Goal: Task Accomplishment & Management: Complete application form

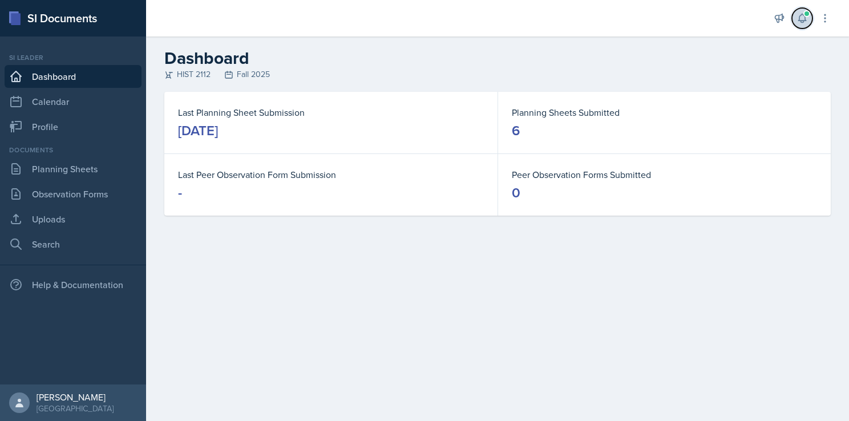
click at [804, 21] on icon at bounding box center [801, 18] width 7 height 9
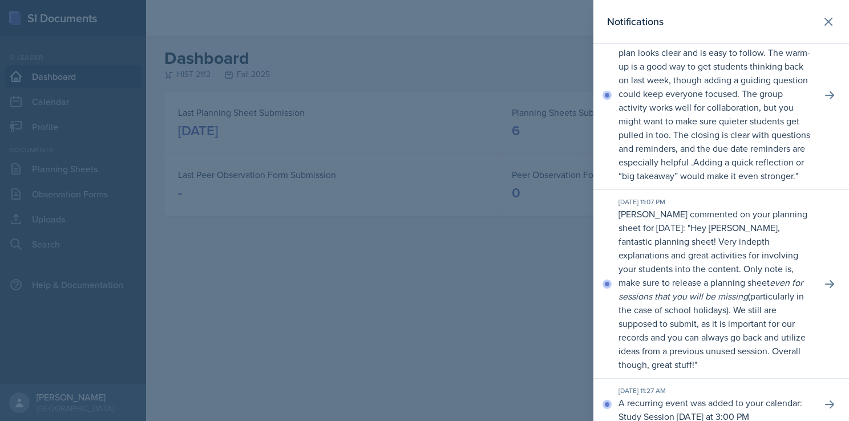
scroll to position [100, 0]
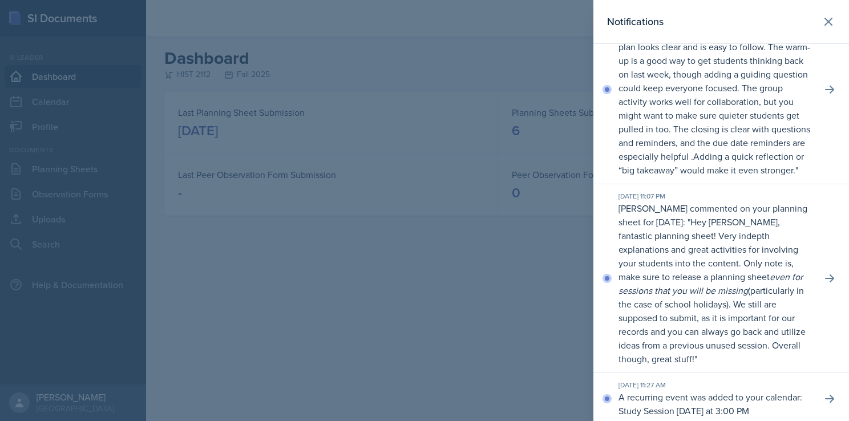
click at [452, 311] on div at bounding box center [424, 210] width 849 height 421
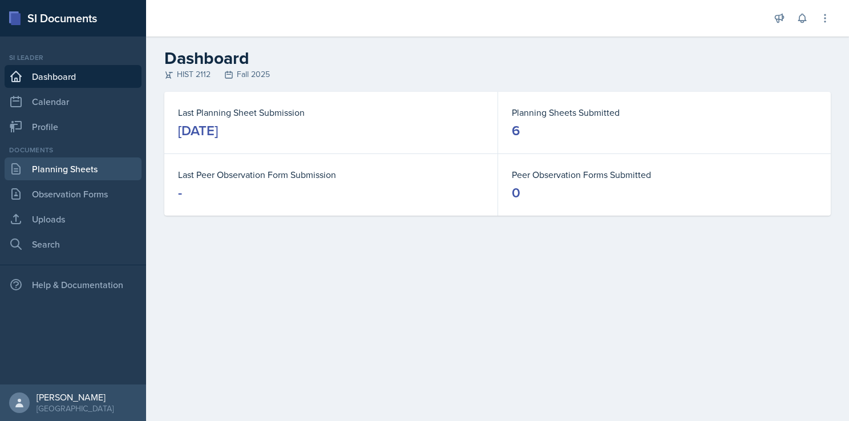
click at [75, 168] on link "Planning Sheets" at bounding box center [73, 169] width 137 height 23
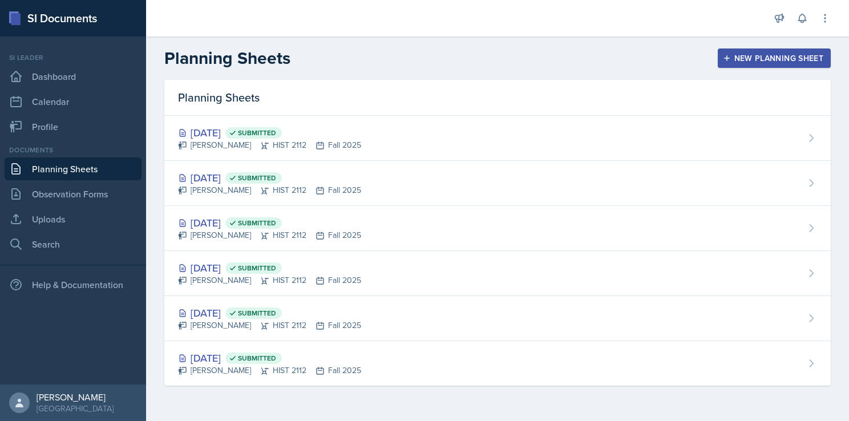
click at [785, 54] on div "New Planning Sheet" at bounding box center [774, 58] width 98 height 9
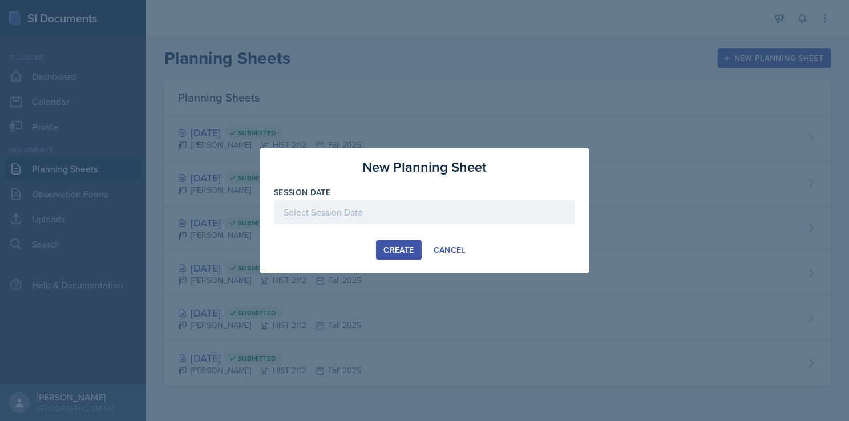
click at [375, 211] on div at bounding box center [424, 212] width 301 height 24
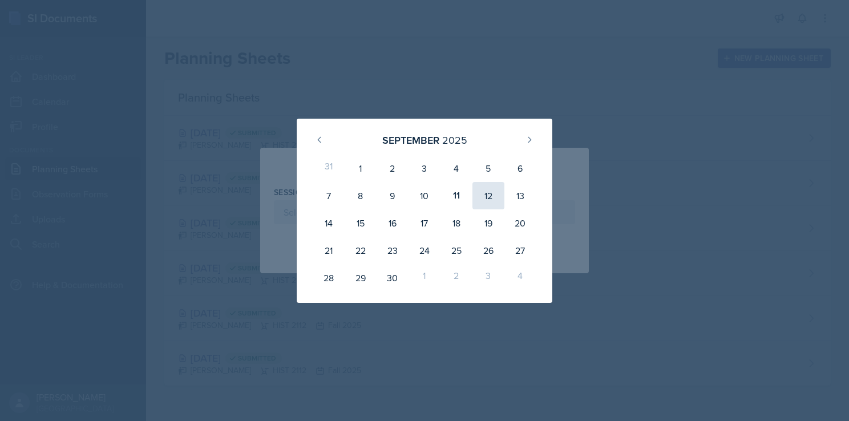
click at [482, 200] on div "12" at bounding box center [489, 195] width 32 height 27
type input "[DATE]"
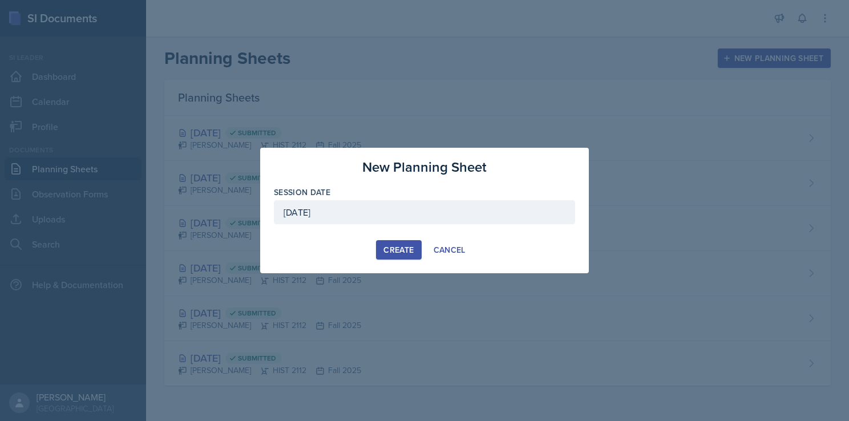
click at [405, 247] on div "Create" at bounding box center [399, 249] width 30 height 9
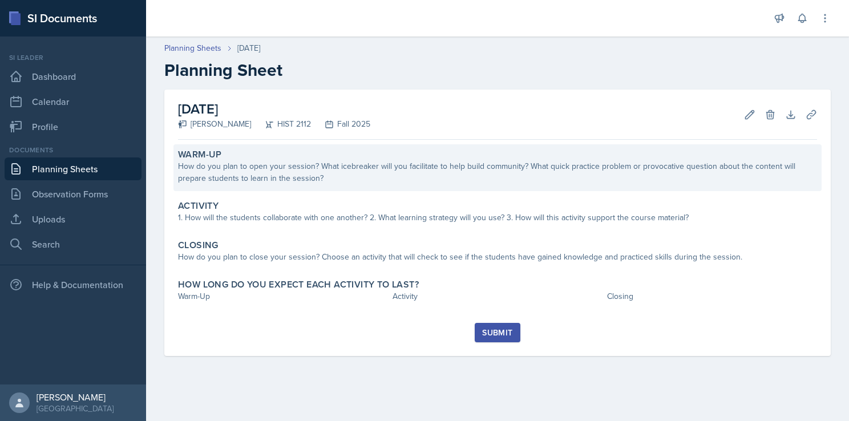
click at [356, 173] on div "How do you plan to open your session? What icebreaker will you facilitate to he…" at bounding box center [497, 172] width 639 height 24
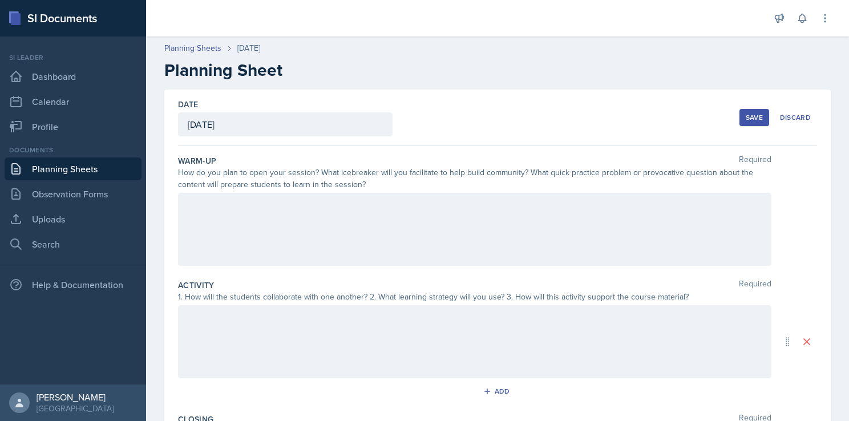
click at [306, 232] on div at bounding box center [475, 229] width 594 height 73
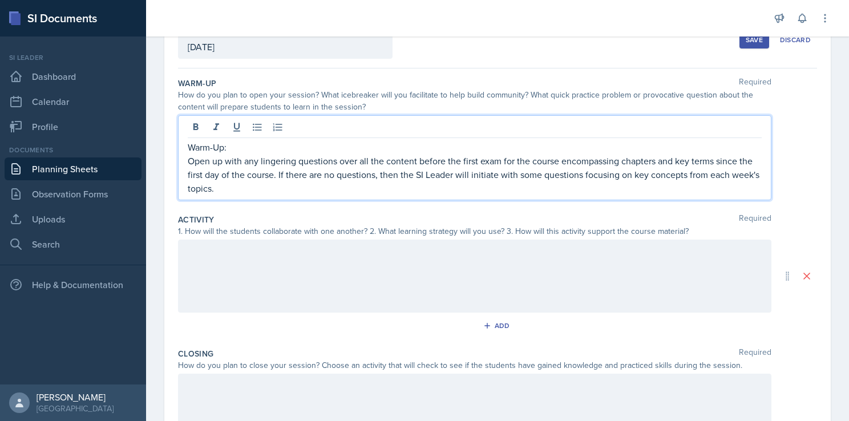
click at [263, 263] on div at bounding box center [475, 276] width 594 height 73
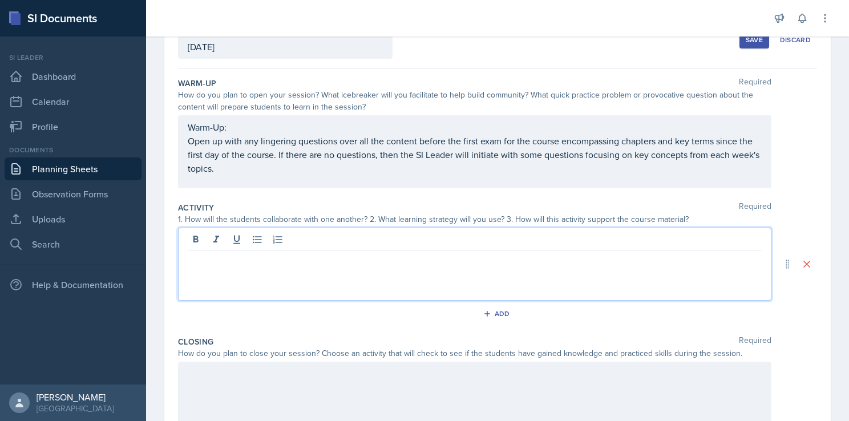
scroll to position [98, 0]
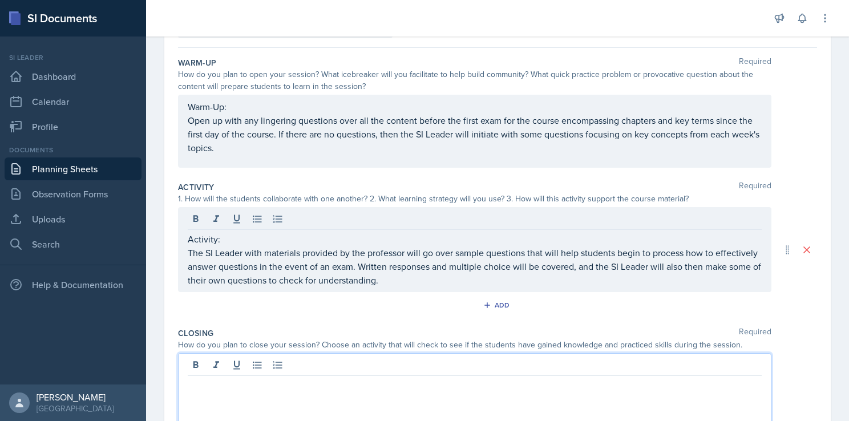
click at [406, 364] on div at bounding box center [475, 389] width 594 height 73
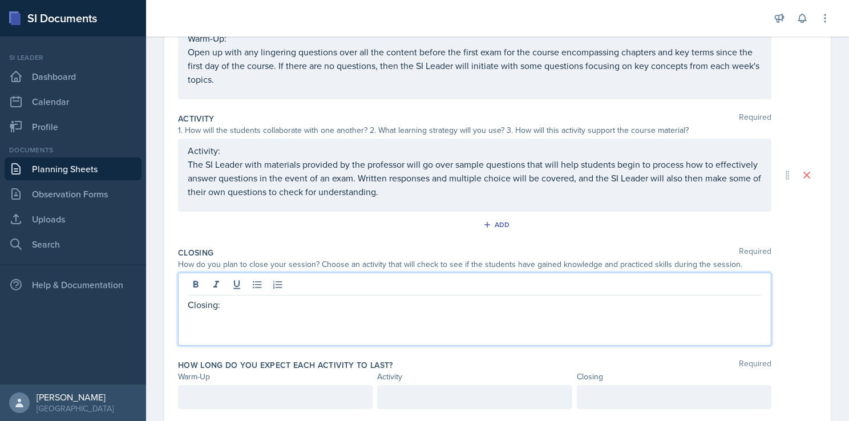
scroll to position [178, 0]
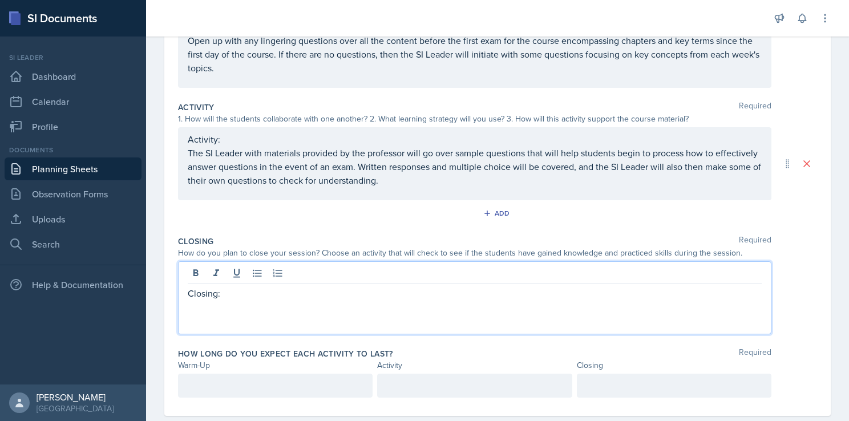
click at [446, 187] on p "The SI Leader with materials provided by the professor will go over sample ques…" at bounding box center [475, 166] width 574 height 41
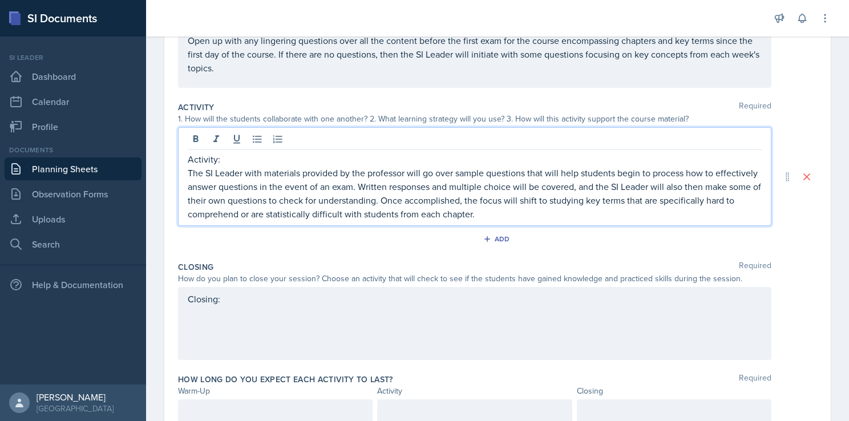
scroll to position [224, 0]
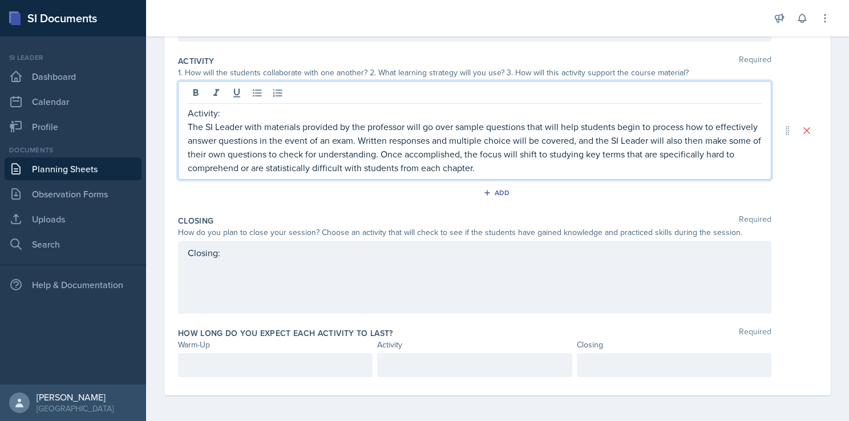
click at [376, 281] on div "Closing:" at bounding box center [475, 277] width 594 height 73
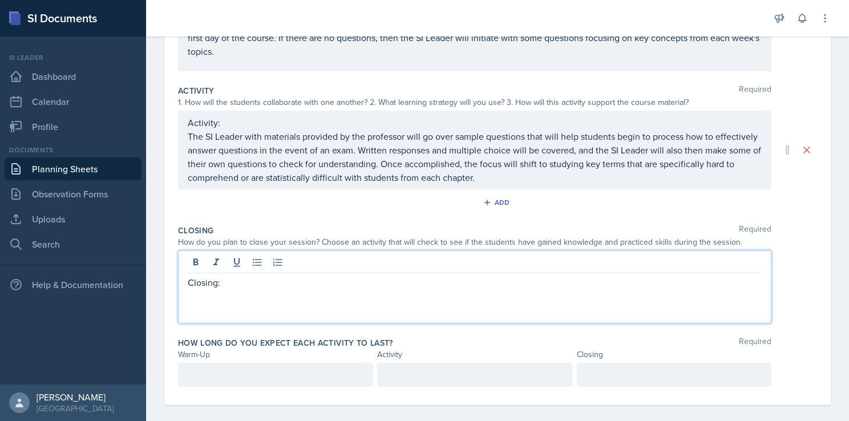
scroll to position [196, 0]
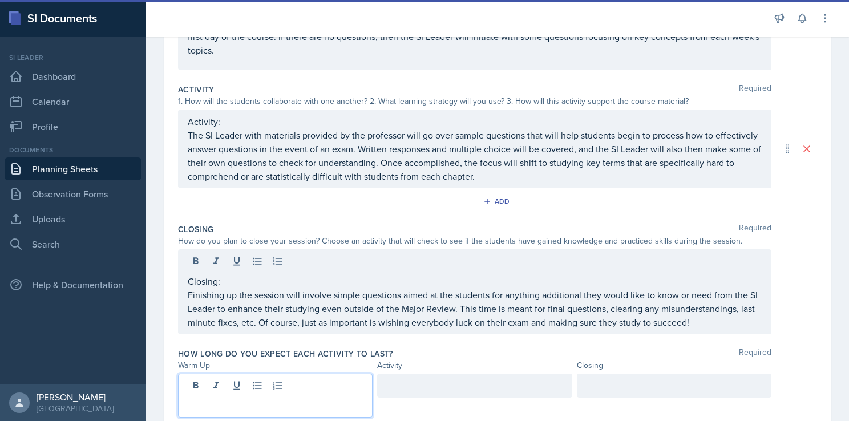
click at [235, 383] on div at bounding box center [275, 396] width 195 height 44
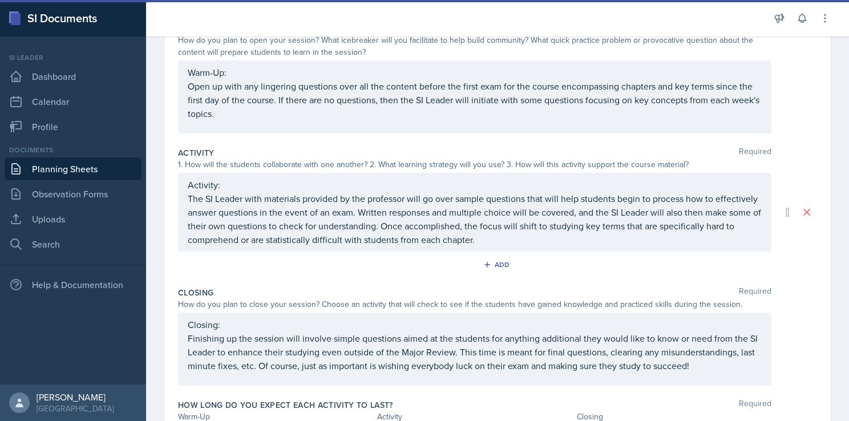
scroll to position [224, 0]
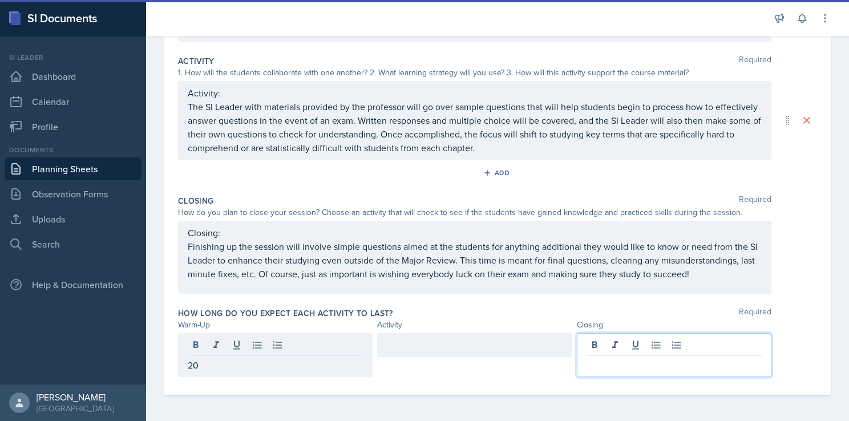
click at [607, 346] on div at bounding box center [674, 355] width 195 height 44
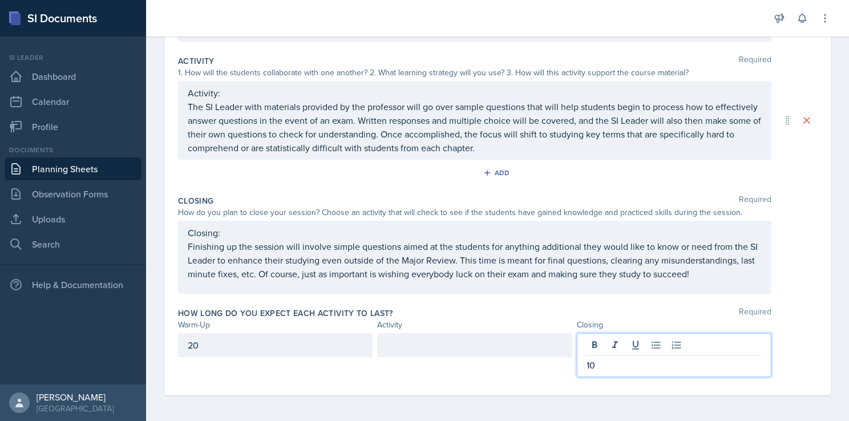
click at [418, 341] on div at bounding box center [474, 345] width 195 height 24
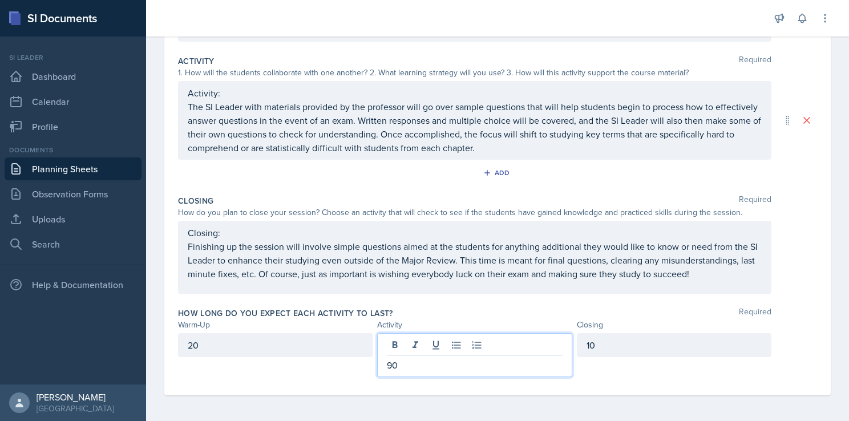
click at [475, 311] on div "How long do you expect each activity to last? Required" at bounding box center [497, 313] width 639 height 11
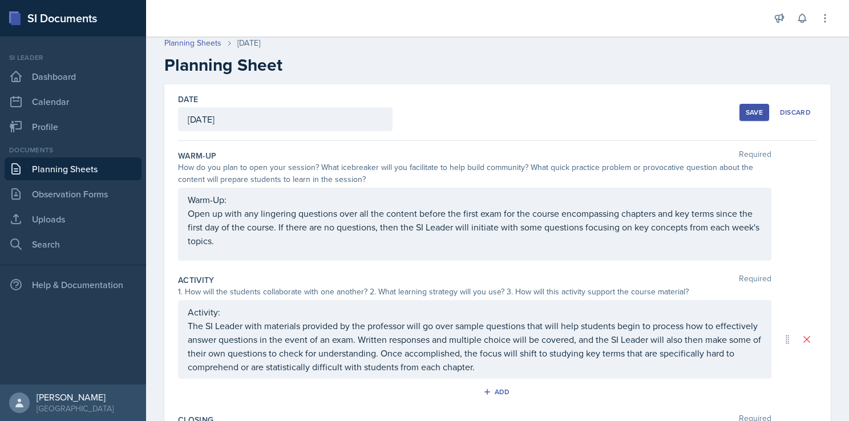
scroll to position [0, 0]
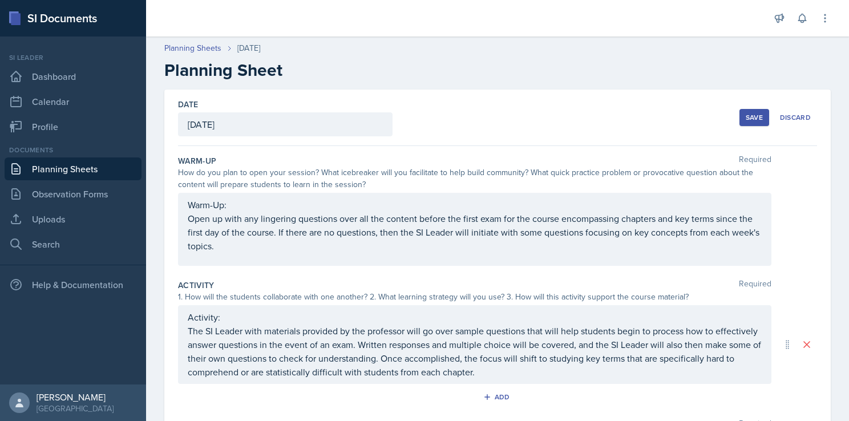
click at [746, 115] on div "Save" at bounding box center [754, 117] width 17 height 9
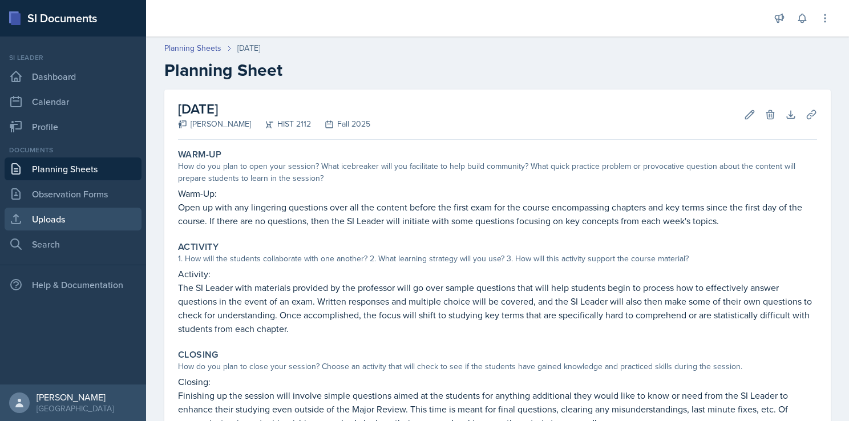
click at [62, 228] on link "Uploads" at bounding box center [73, 219] width 137 height 23
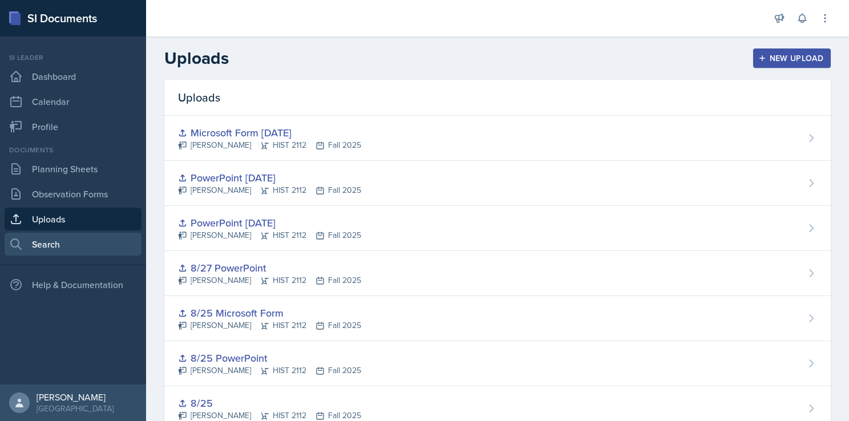
click at [48, 243] on link "Search" at bounding box center [73, 244] width 137 height 23
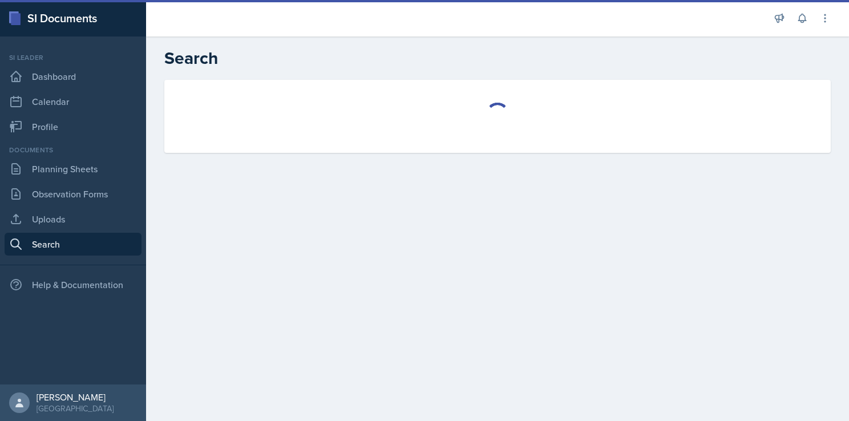
select select "all"
select select "1"
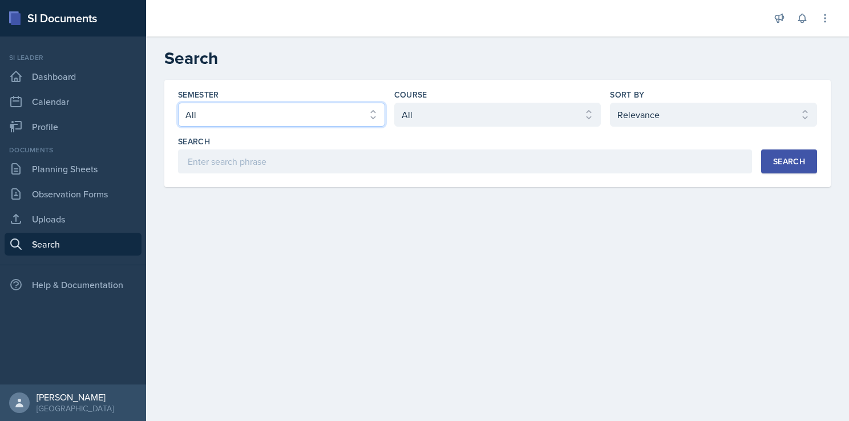
click at [305, 116] on select "Select semester All Fall 2025 Summer 2025 Spring 2025 Fall 2024 Summer 2024 Spr…" at bounding box center [281, 115] width 207 height 24
select select "2bed604d-1099-4043-b1bc-2365e8740244"
click at [178, 103] on select "Select semester All Fall 2025 Summer 2025 Spring 2025 Fall 2024 Summer 2024 Spr…" at bounding box center [281, 115] width 207 height 24
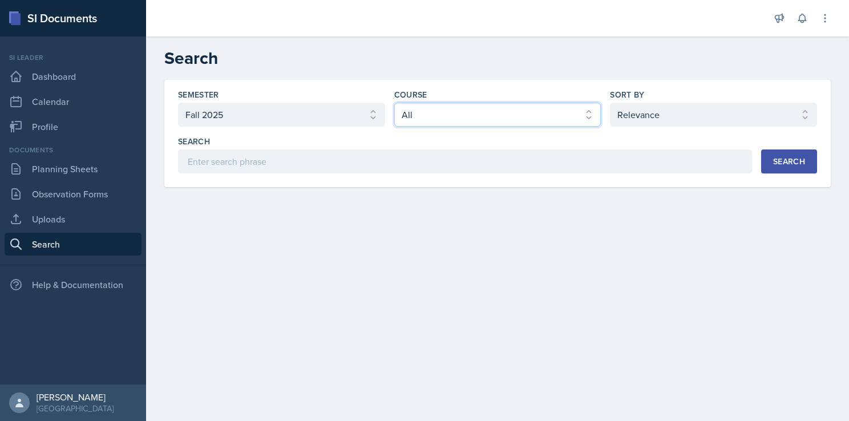
click at [419, 124] on select "Select course All ACCT 2101 ACCT 2102 ACCT 4050 ANTH 1102 ANTH 3301 ARCH 1000 A…" at bounding box center [497, 115] width 207 height 24
select select "e03f2d5a-f3a5-4e0e-9167-550ff5b2876a"
click at [394, 103] on select "Select course All ACCT 2101 ACCT 2102 ACCT 4050 ANTH 1102 ANTH 3301 ARCH 1000 A…" at bounding box center [497, 115] width 207 height 24
click at [774, 161] on div "Search" at bounding box center [789, 161] width 32 height 9
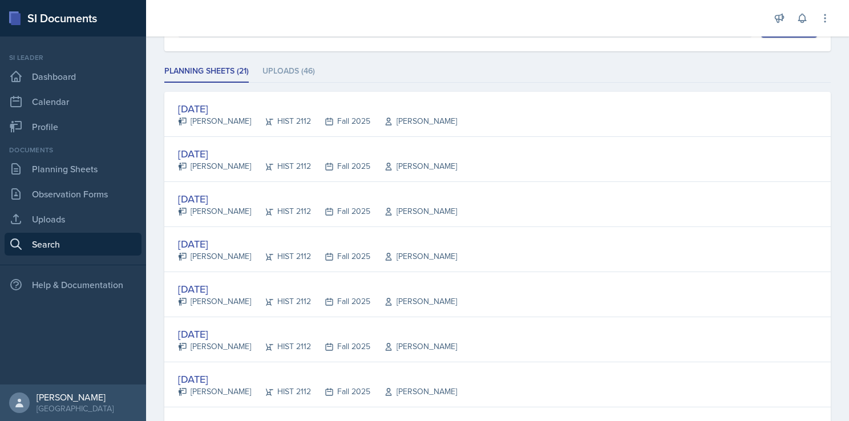
scroll to position [135, 0]
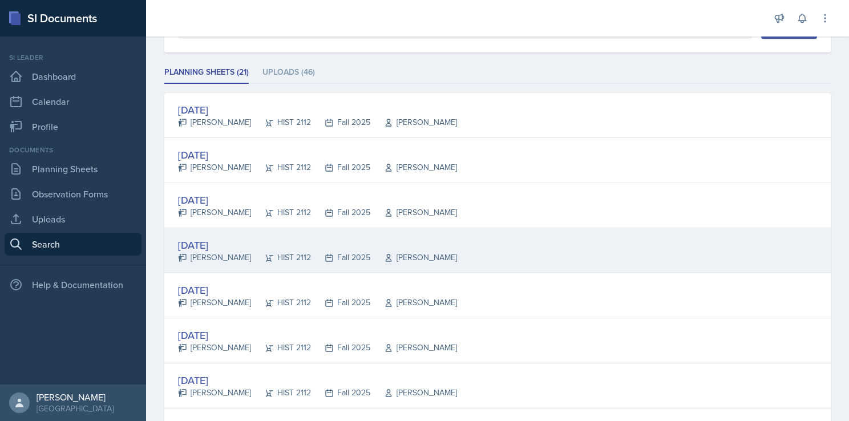
click at [215, 241] on div "[DATE]" at bounding box center [317, 244] width 279 height 15
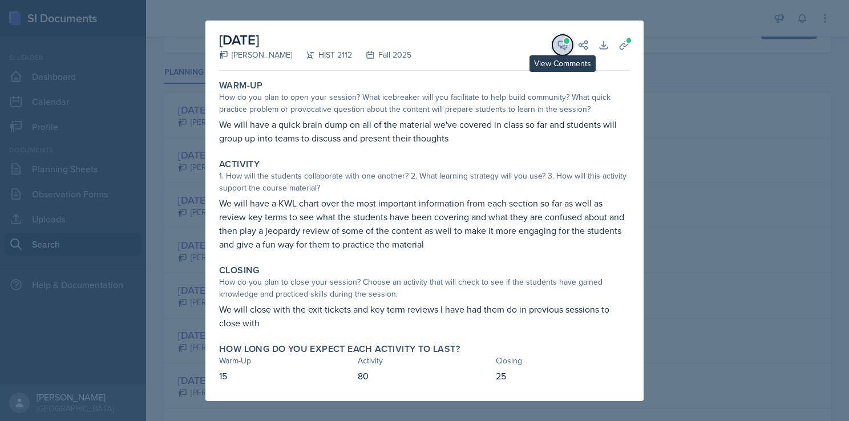
click at [560, 45] on icon at bounding box center [562, 44] width 11 height 11
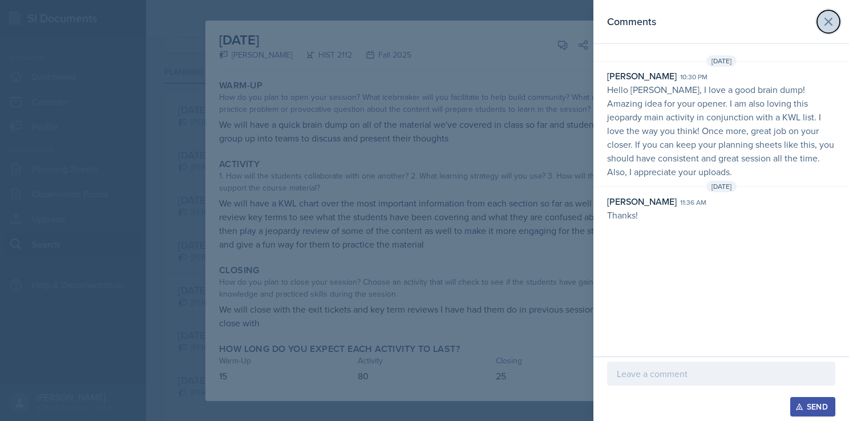
click at [833, 22] on icon at bounding box center [829, 22] width 14 height 14
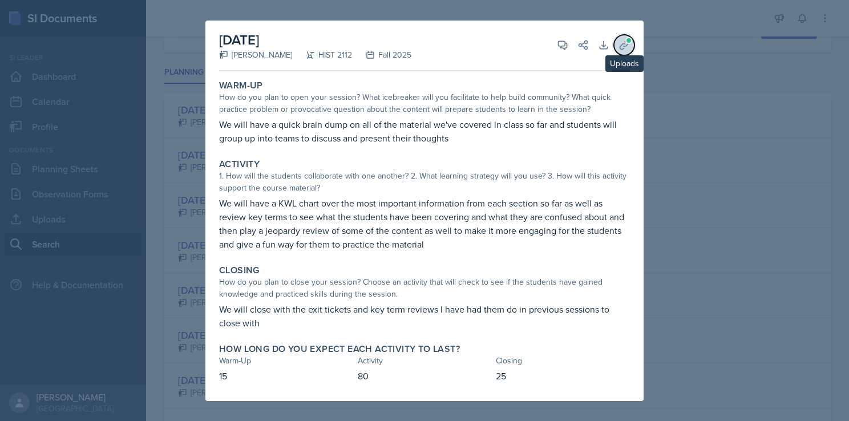
click at [625, 47] on icon at bounding box center [624, 44] width 11 height 11
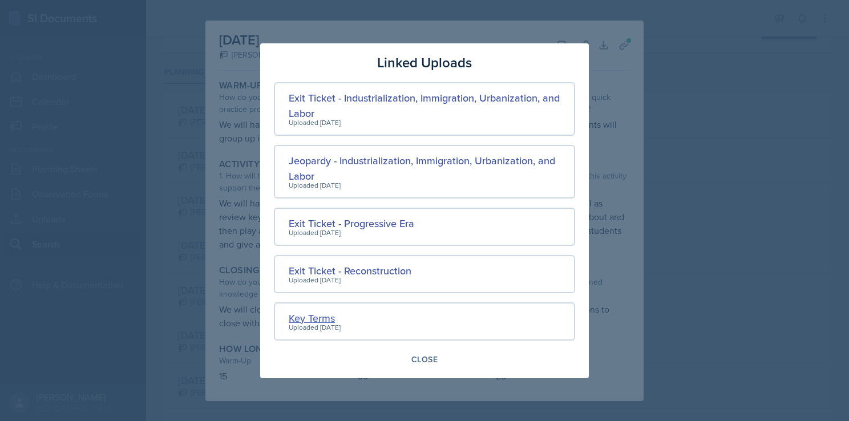
click at [311, 315] on div "Key Terms" at bounding box center [315, 317] width 52 height 15
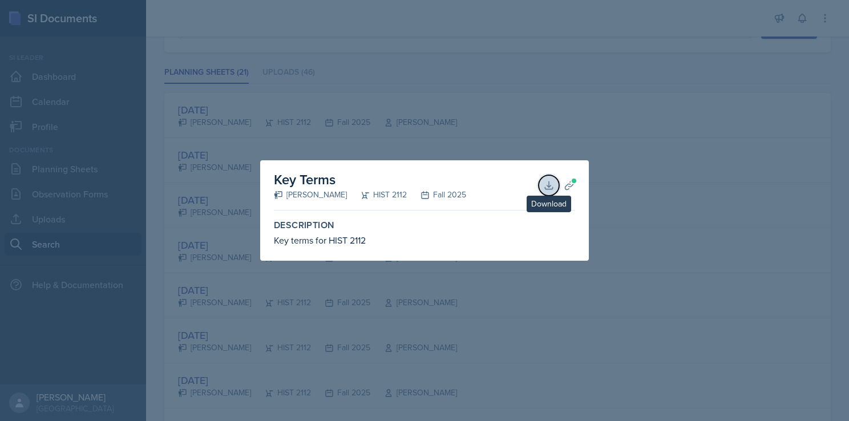
click at [551, 184] on icon at bounding box center [548, 185] width 11 height 11
click at [687, 242] on div at bounding box center [424, 210] width 849 height 421
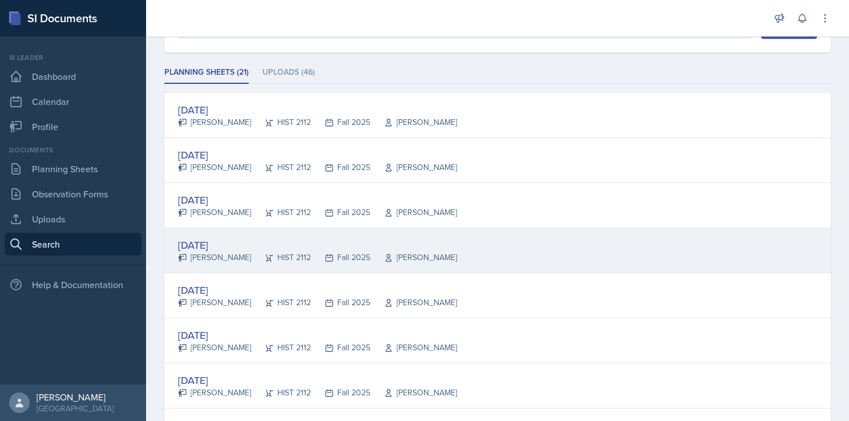
click at [234, 238] on div "[DATE]" at bounding box center [317, 244] width 279 height 15
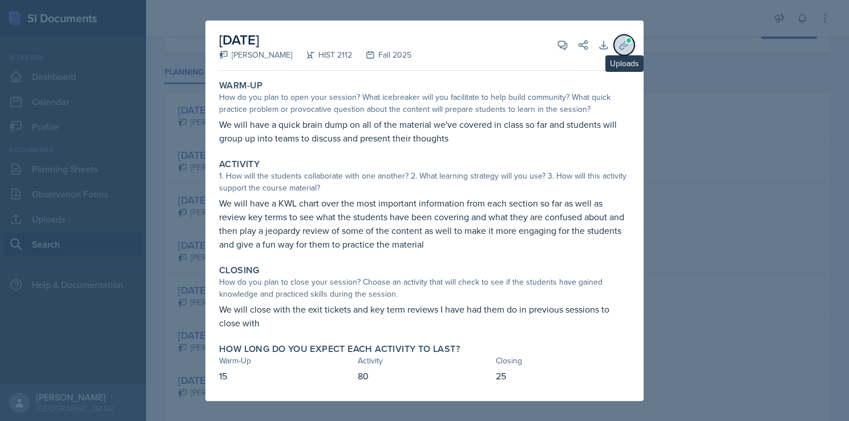
click at [622, 37] on button "Uploads" at bounding box center [624, 45] width 21 height 21
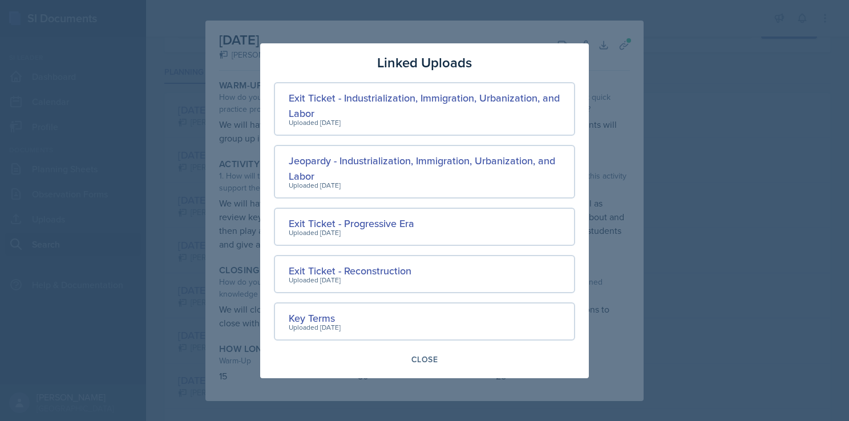
click at [616, 229] on div at bounding box center [424, 210] width 849 height 421
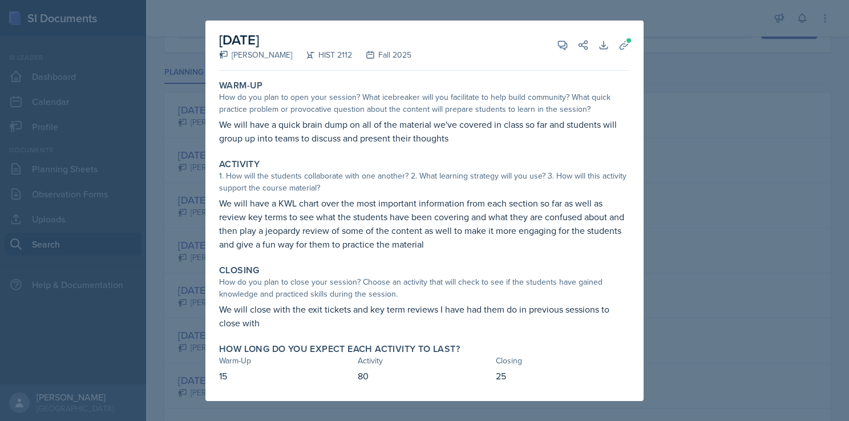
click at [696, 261] on div at bounding box center [424, 210] width 849 height 421
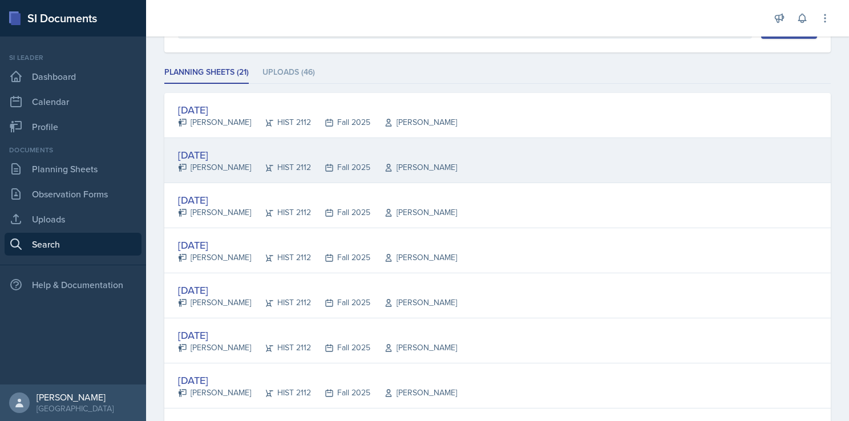
scroll to position [0, 0]
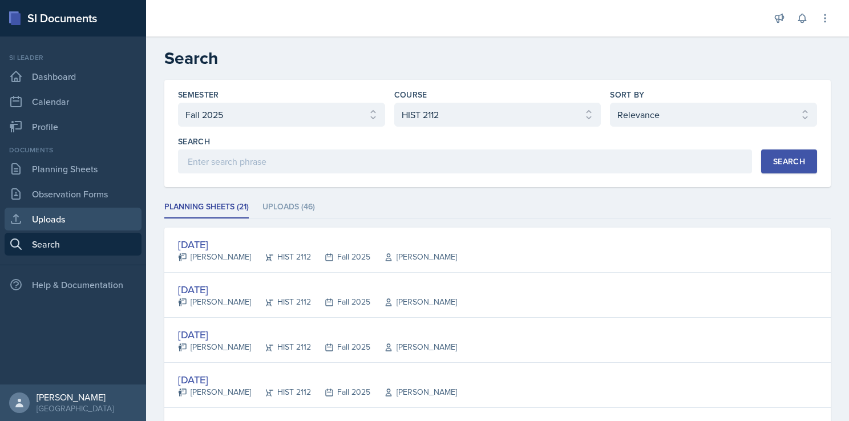
click at [37, 223] on link "Uploads" at bounding box center [73, 219] width 137 height 23
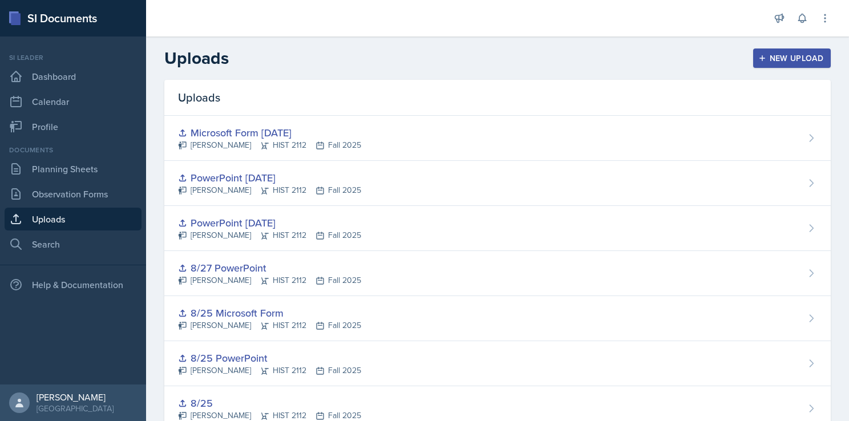
click at [758, 58] on icon "button" at bounding box center [762, 58] width 8 height 8
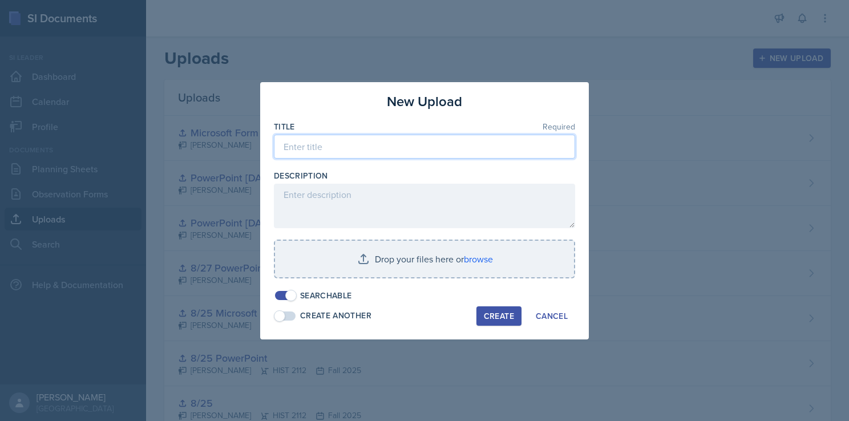
click at [366, 146] on input at bounding box center [424, 147] width 301 height 24
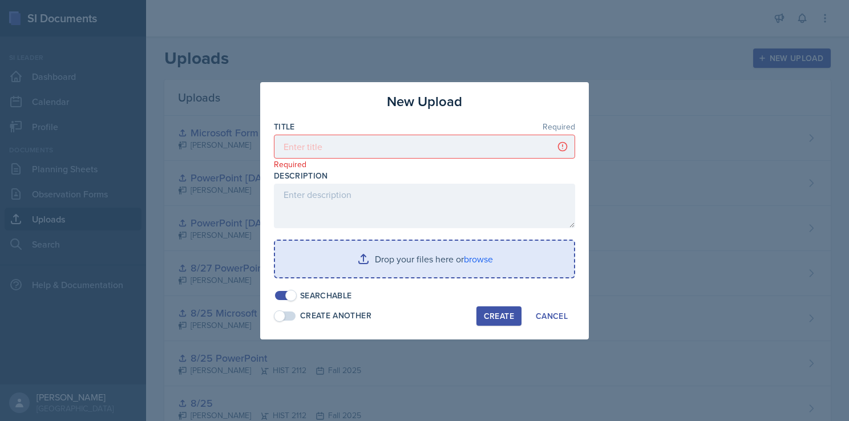
click at [397, 264] on input "file" at bounding box center [424, 259] width 299 height 37
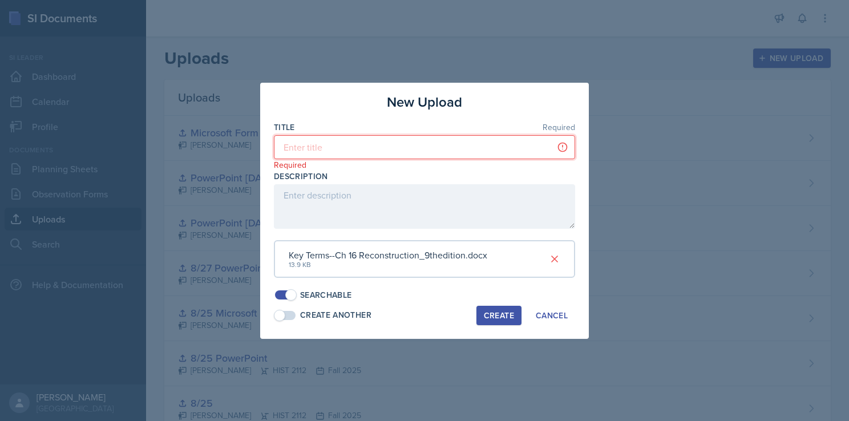
click at [350, 142] on input at bounding box center [424, 147] width 301 height 24
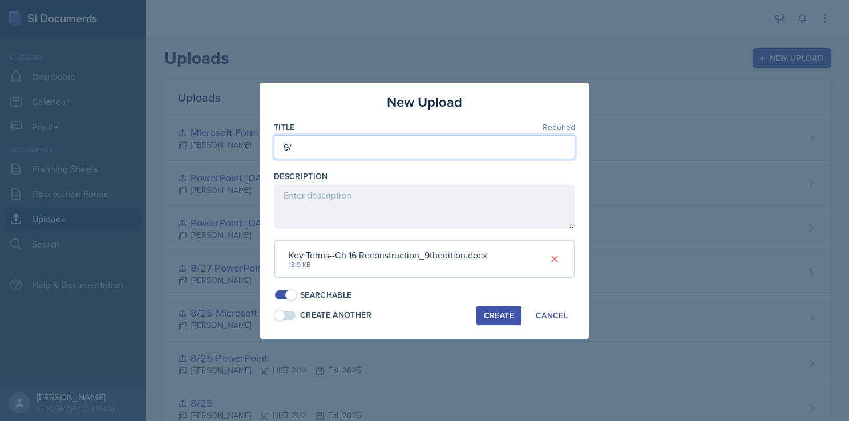
type input "9"
type input "Key Terms [DATE]"
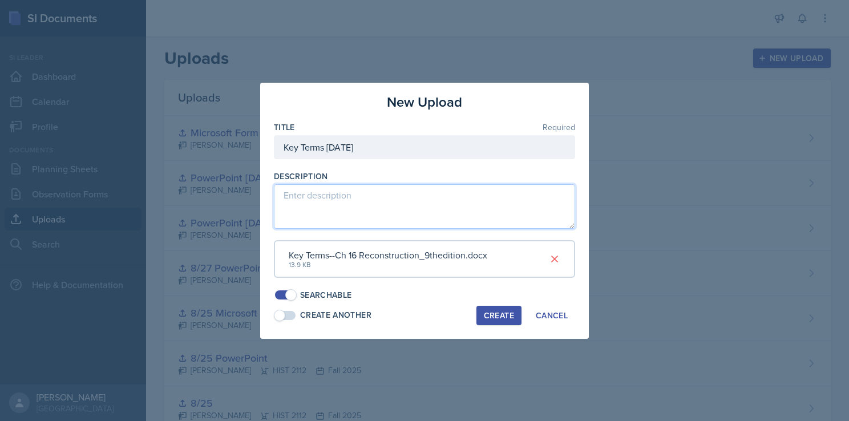
click at [360, 204] on textarea at bounding box center [424, 206] width 301 height 45
type textarea "All key terms for Exam 1."
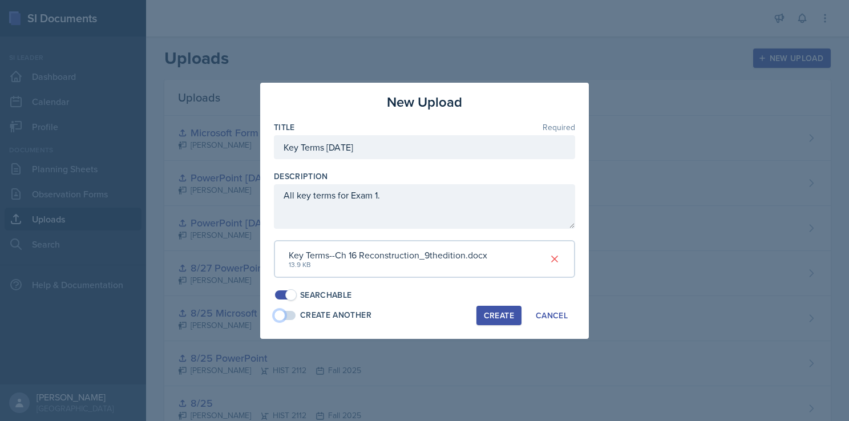
click at [283, 316] on span at bounding box center [279, 315] width 11 height 11
click at [285, 312] on span at bounding box center [285, 315] width 21 height 9
click at [283, 314] on span at bounding box center [279, 315] width 11 height 11
click at [495, 314] on div "Create" at bounding box center [499, 315] width 30 height 9
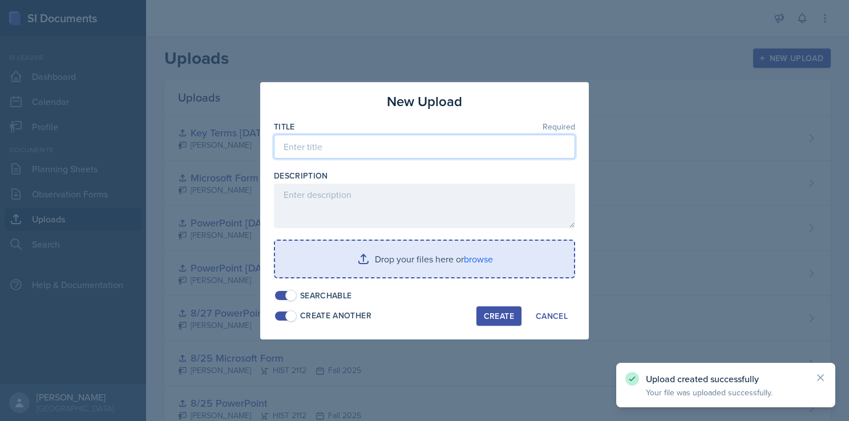
click at [340, 154] on input at bounding box center [424, 147] width 301 height 24
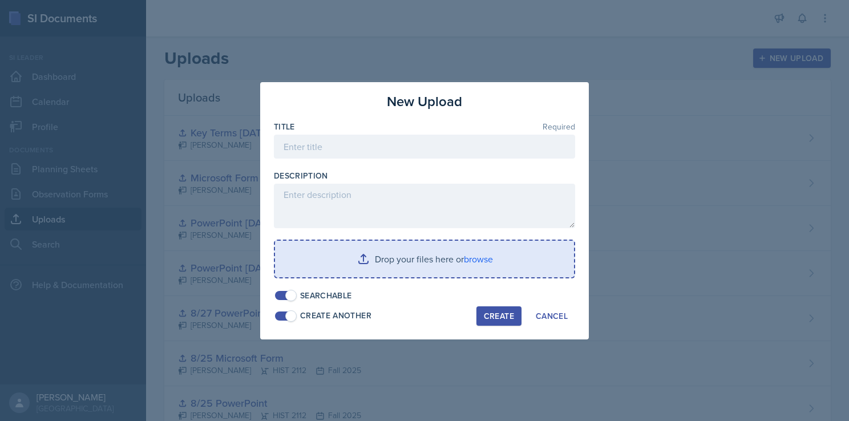
click at [401, 255] on input "file" at bounding box center [424, 259] width 299 height 37
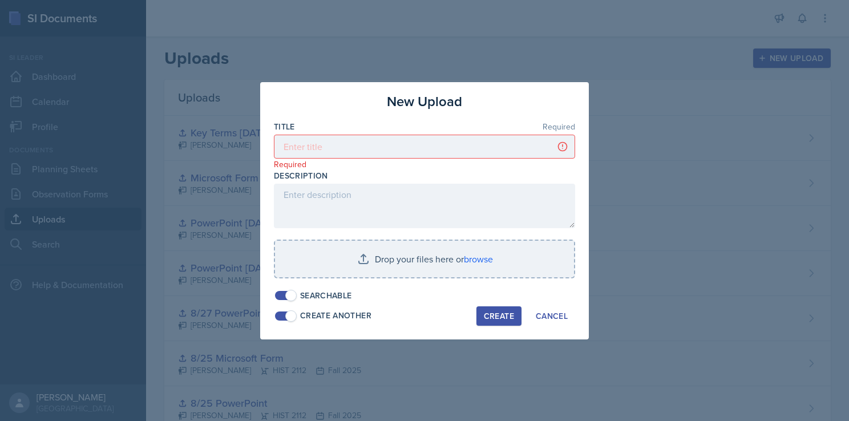
click at [607, 211] on div at bounding box center [424, 210] width 849 height 421
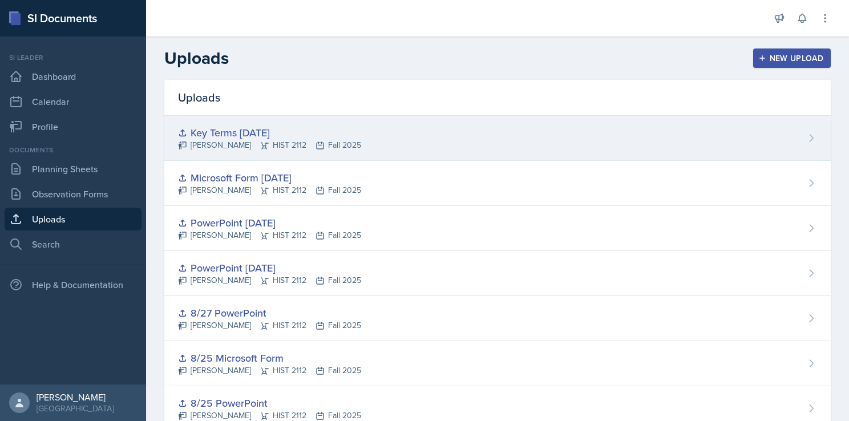
click at [253, 133] on div "Key Terms [DATE]" at bounding box center [269, 132] width 183 height 15
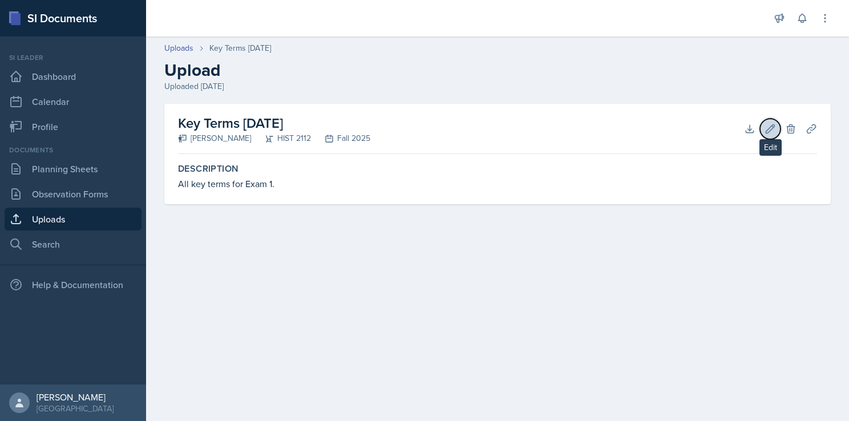
click at [773, 129] on icon at bounding box center [770, 128] width 11 height 11
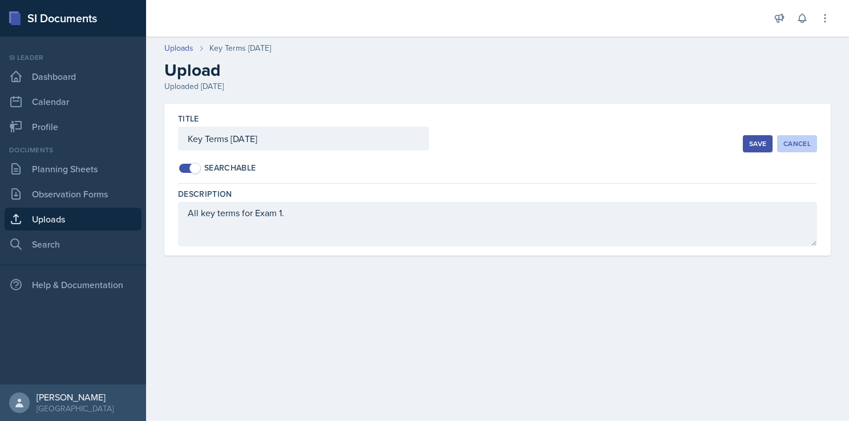
click at [794, 143] on div "Cancel" at bounding box center [797, 143] width 27 height 9
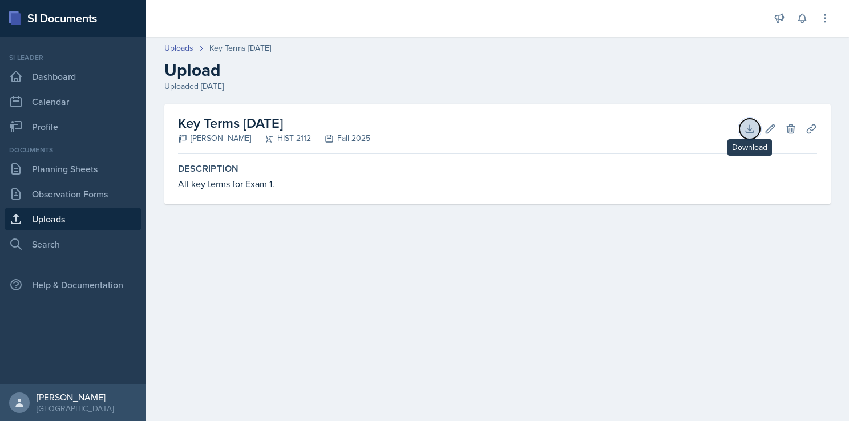
click at [747, 131] on icon at bounding box center [749, 128] width 11 height 11
click at [648, 380] on main "Uploads Key Terms [DATE] Upload Uploaded [DATE] Key Terms [DATE] [PERSON_NAME] …" at bounding box center [497, 229] width 703 height 385
click at [772, 125] on icon at bounding box center [770, 128] width 9 height 9
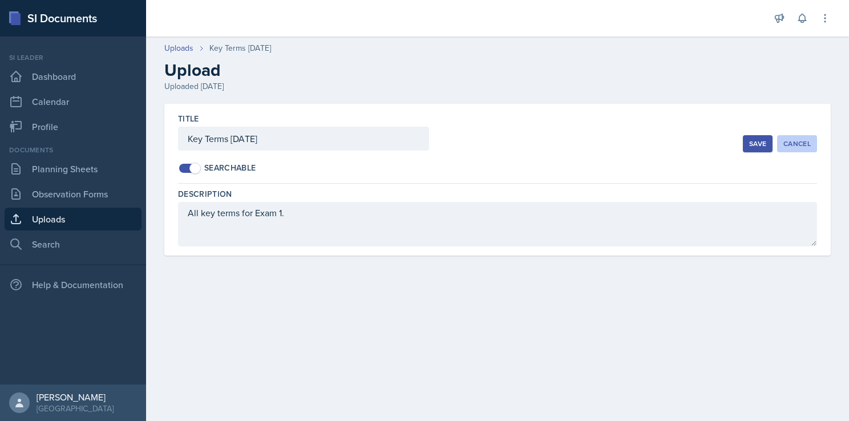
click at [796, 144] on div "Cancel" at bounding box center [797, 143] width 27 height 9
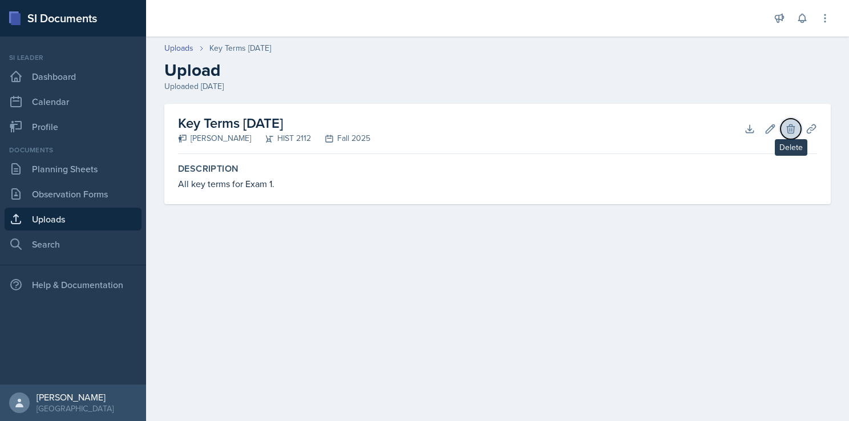
click at [786, 131] on icon at bounding box center [790, 128] width 11 height 11
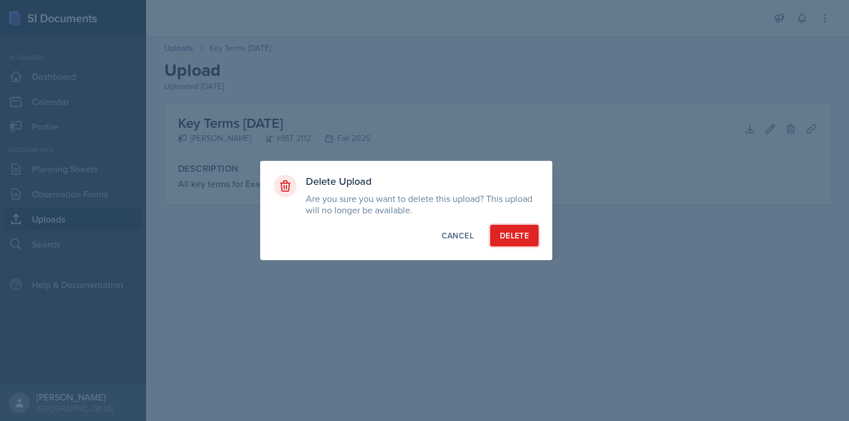
click at [506, 230] on div "Delete" at bounding box center [514, 235] width 29 height 11
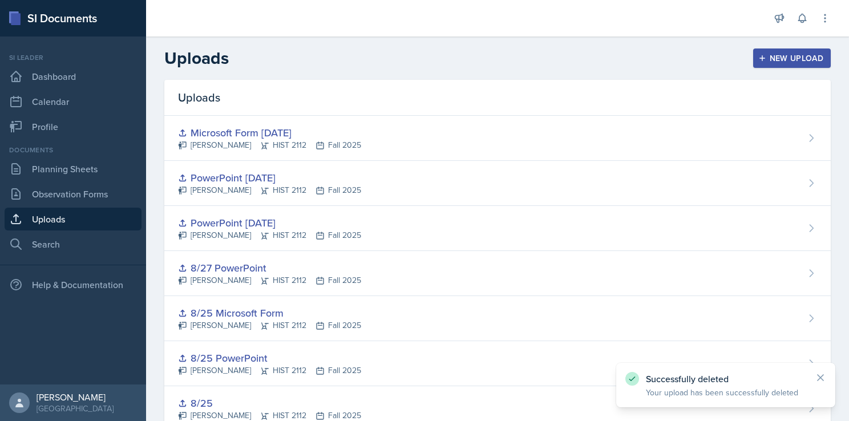
click at [770, 58] on div "New Upload" at bounding box center [792, 58] width 63 height 9
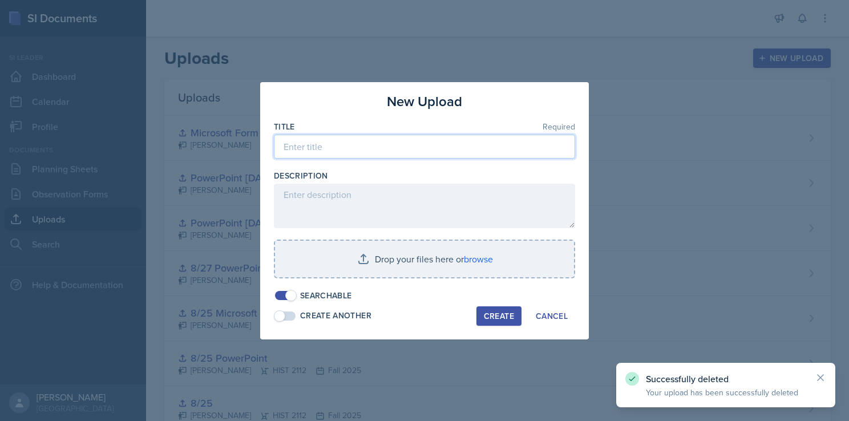
click at [432, 147] on input at bounding box center [424, 147] width 301 height 24
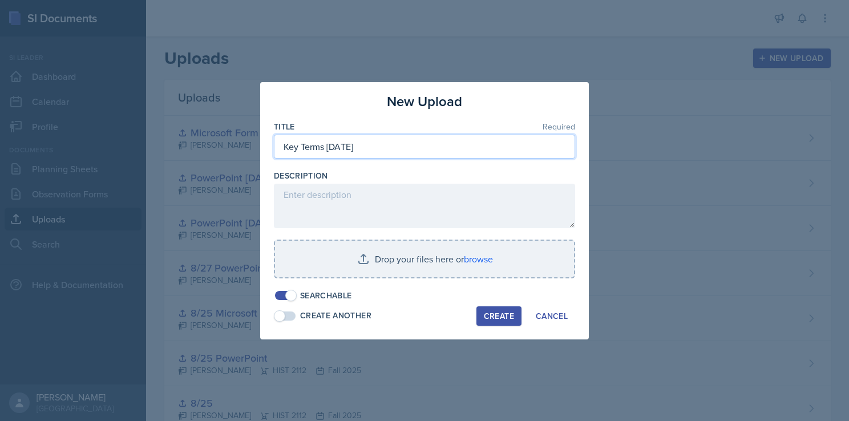
type input "Key Terms [DATE]"
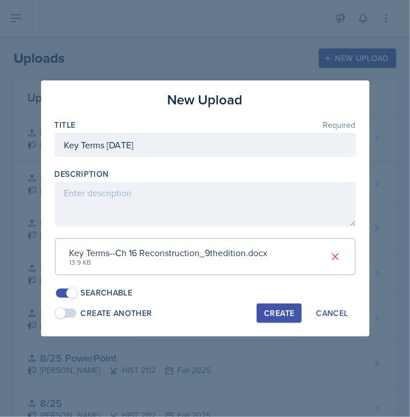
click at [229, 298] on div "Searchable" at bounding box center [205, 293] width 301 height 12
click at [290, 312] on div "Create" at bounding box center [279, 313] width 30 height 9
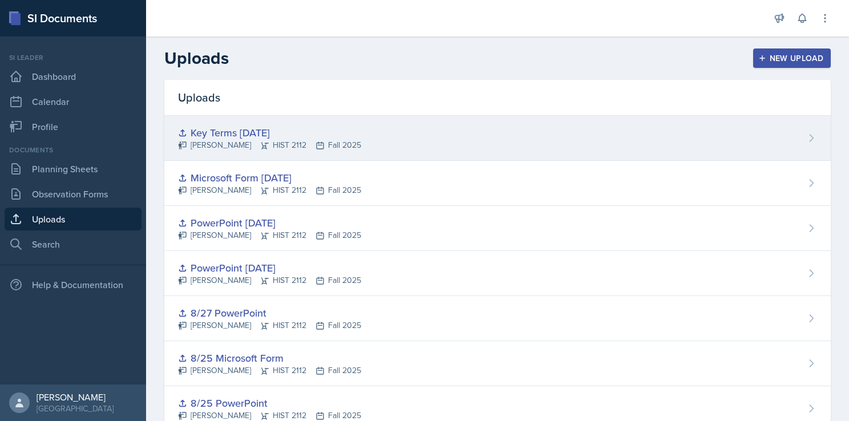
click at [244, 128] on div "Key Terms [DATE]" at bounding box center [269, 132] width 183 height 15
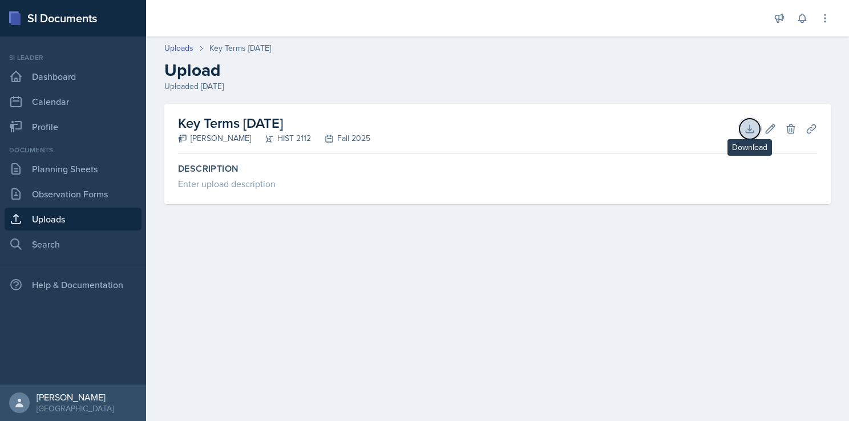
click at [752, 130] on icon at bounding box center [749, 128] width 11 height 11
click at [487, 318] on main "Uploads Key Terms [DATE] Upload Uploaded [DATE] Key Terms [DATE] [PERSON_NAME] …" at bounding box center [497, 229] width 703 height 385
click at [744, 134] on icon at bounding box center [749, 128] width 11 height 11
click at [437, 314] on main "Uploads Key Terms [DATE] Upload Uploaded [DATE] Key Terms [DATE] [PERSON_NAME] …" at bounding box center [497, 229] width 703 height 385
click at [793, 126] on icon at bounding box center [790, 128] width 7 height 9
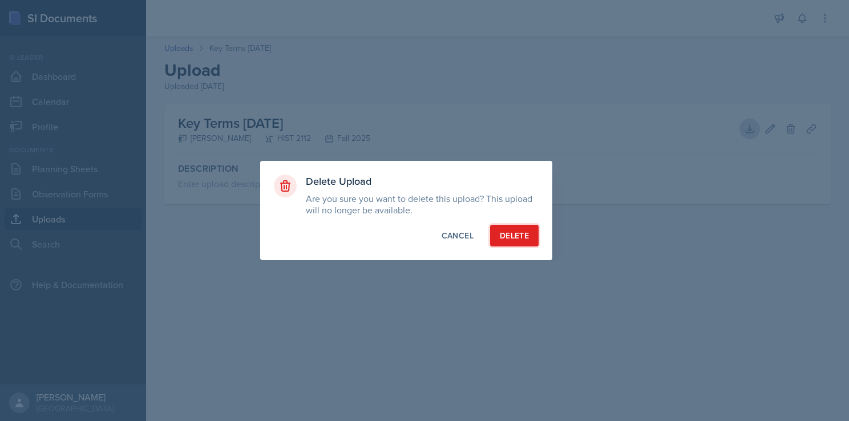
click at [505, 236] on div "Delete" at bounding box center [514, 235] width 29 height 11
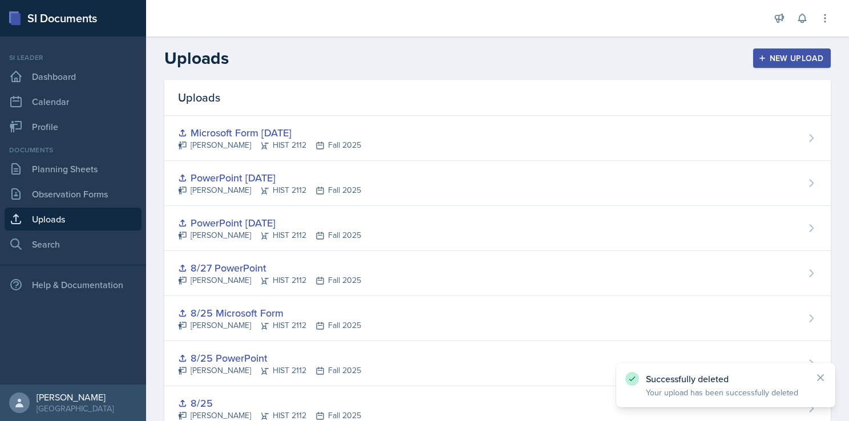
click at [796, 57] on div "New Upload" at bounding box center [792, 58] width 63 height 9
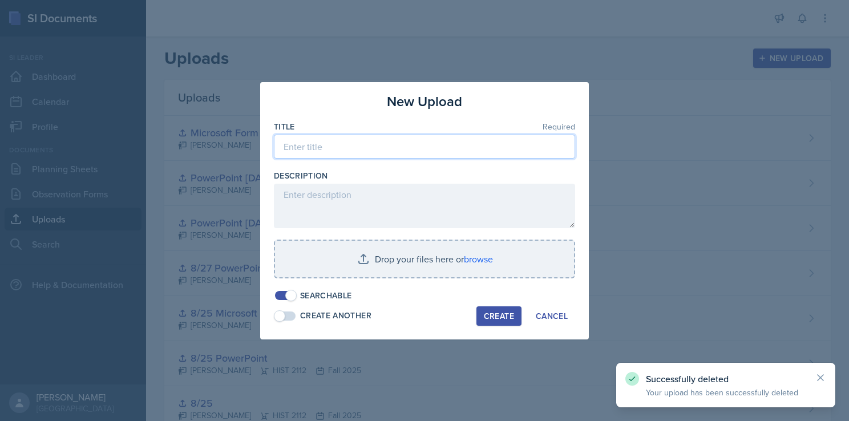
click at [436, 143] on input at bounding box center [424, 147] width 301 height 24
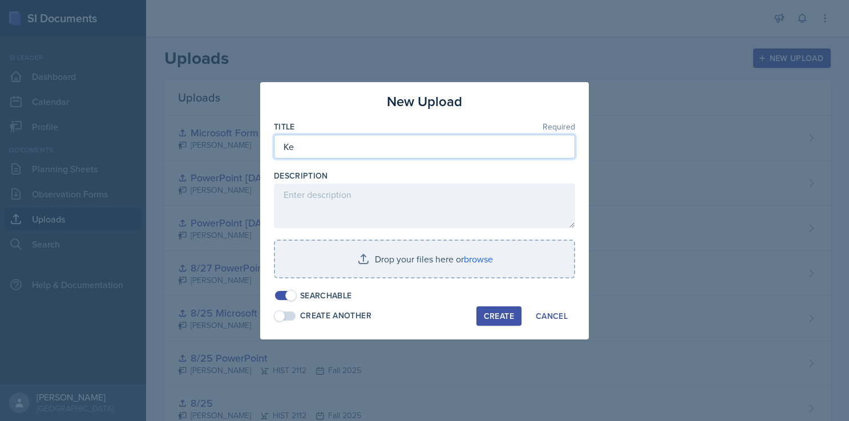
type input "K"
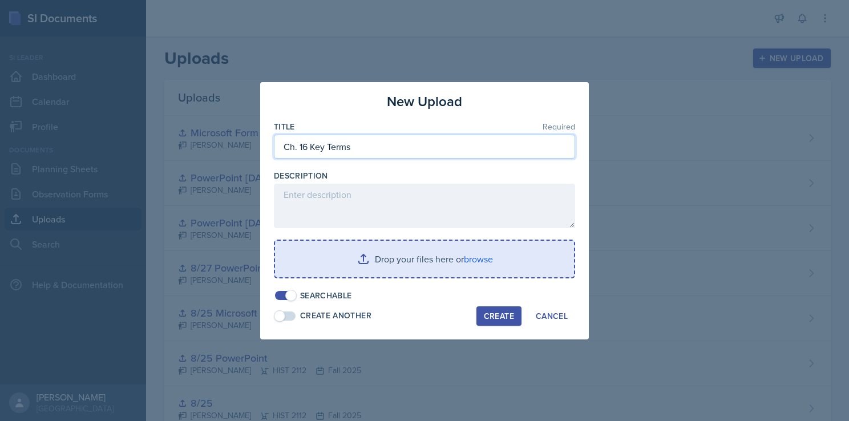
type input "Ch. 16 Key Terms"
click at [415, 243] on input "file" at bounding box center [424, 259] width 299 height 37
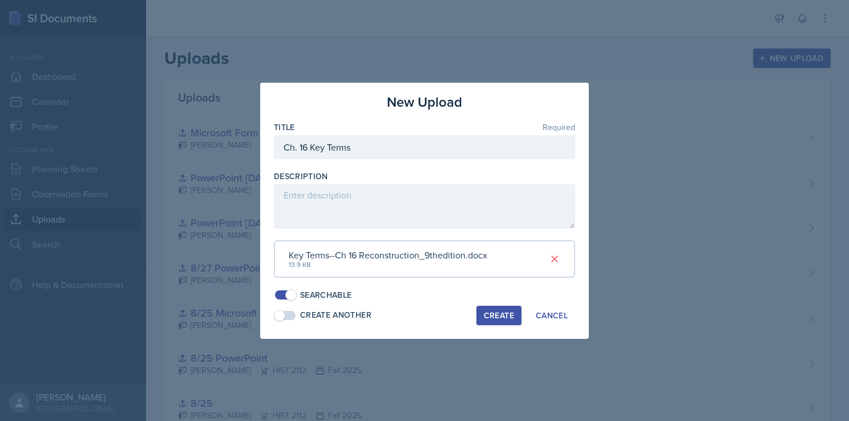
click at [500, 316] on div "Create" at bounding box center [499, 315] width 30 height 9
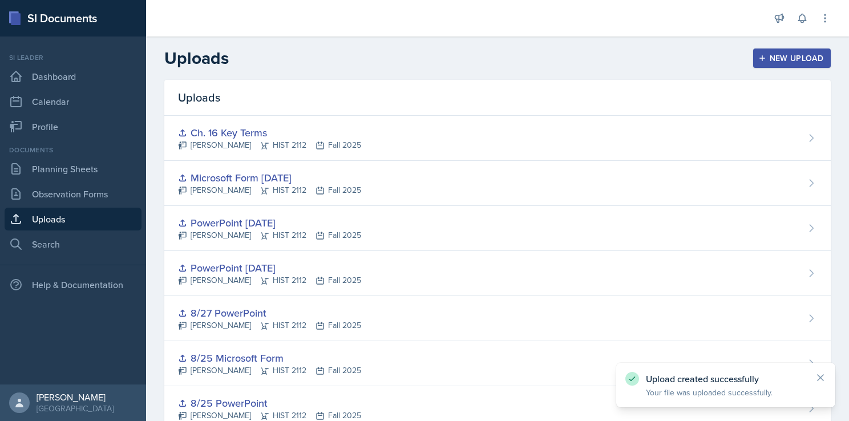
click at [758, 56] on icon "button" at bounding box center [762, 58] width 8 height 8
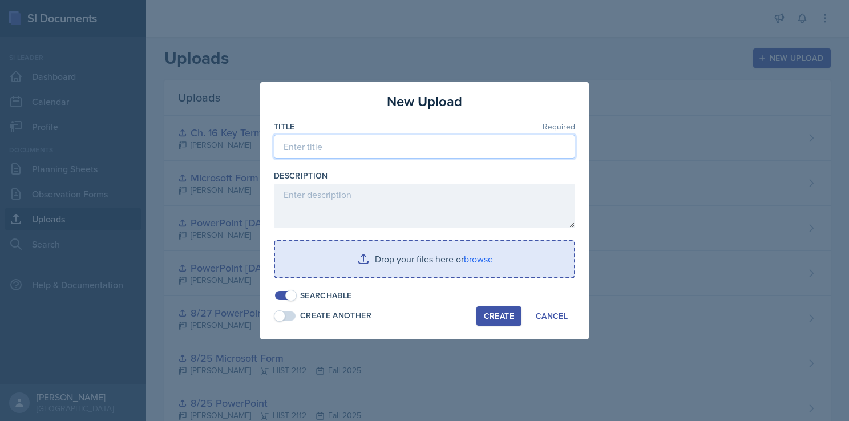
click at [465, 146] on input at bounding box center [424, 147] width 301 height 24
type input "Ch. 18 Key Terms"
click at [486, 268] on input "file" at bounding box center [424, 259] width 299 height 37
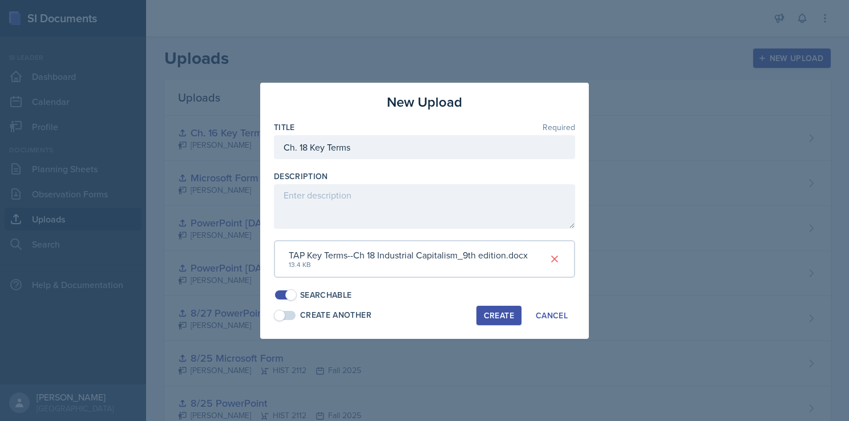
click at [501, 318] on div "Create" at bounding box center [499, 315] width 30 height 9
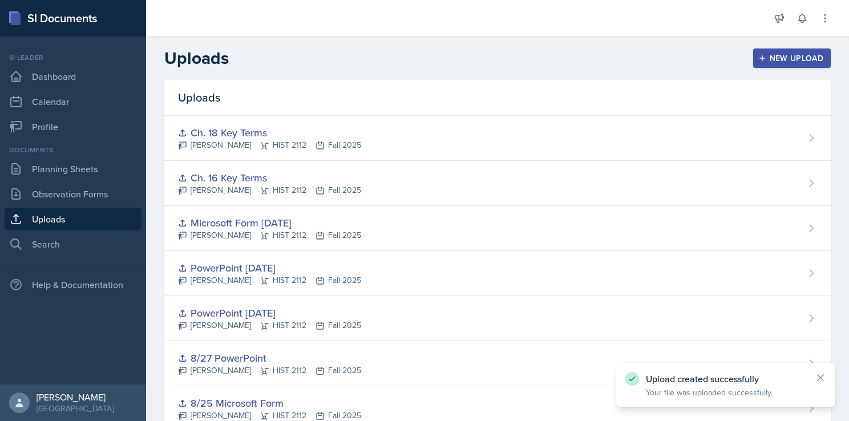
click at [795, 55] on div "New Upload" at bounding box center [792, 58] width 63 height 9
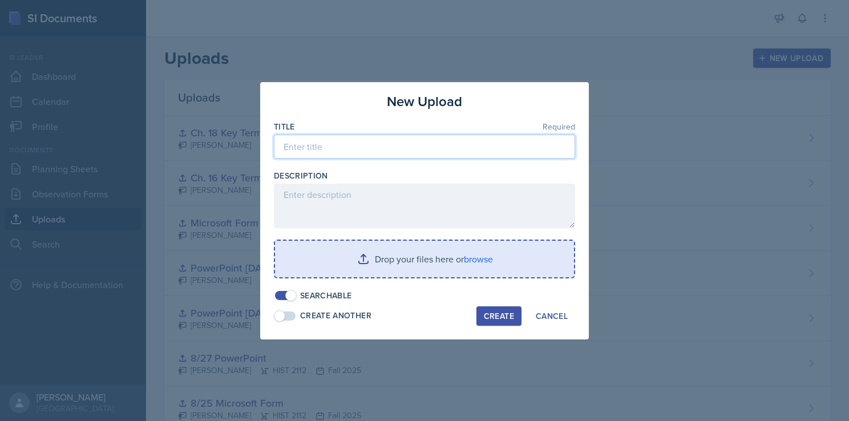
click at [370, 148] on input at bounding box center [424, 147] width 301 height 24
type input "Ch. 20 Key Terms"
click at [406, 271] on input "file" at bounding box center [424, 259] width 299 height 37
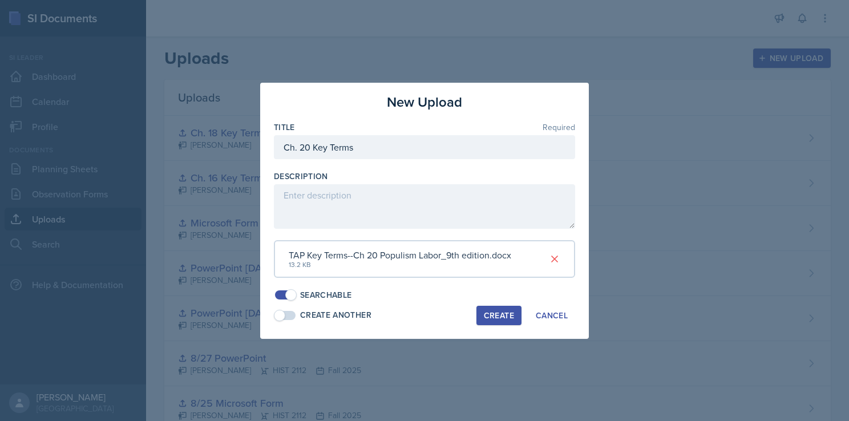
click at [501, 315] on div "Create" at bounding box center [499, 315] width 30 height 9
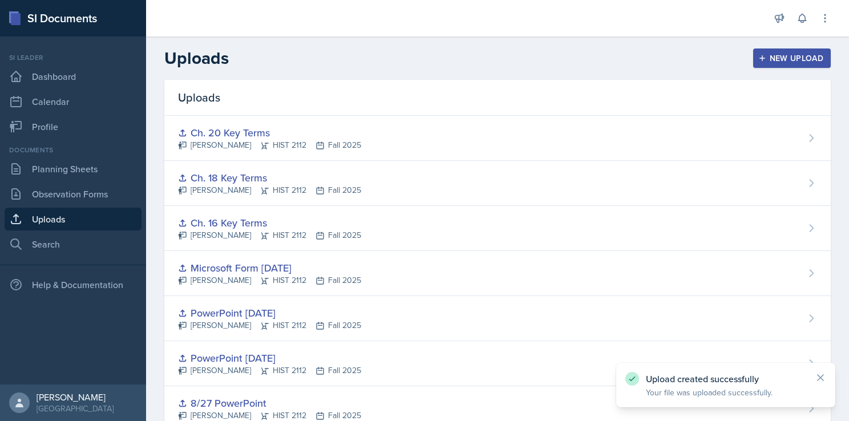
click at [769, 60] on div "New Upload" at bounding box center [792, 58] width 63 height 9
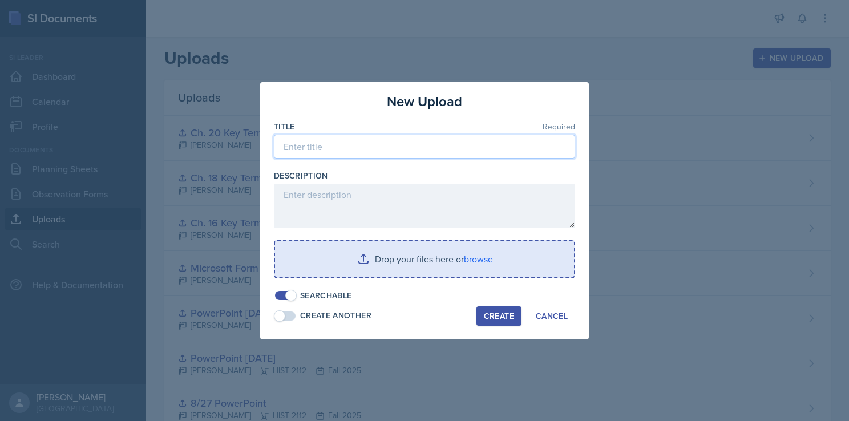
click at [418, 154] on input at bounding box center [424, 147] width 301 height 24
type input "Ch. 21 Key Terms"
click at [416, 253] on input "file" at bounding box center [424, 259] width 299 height 37
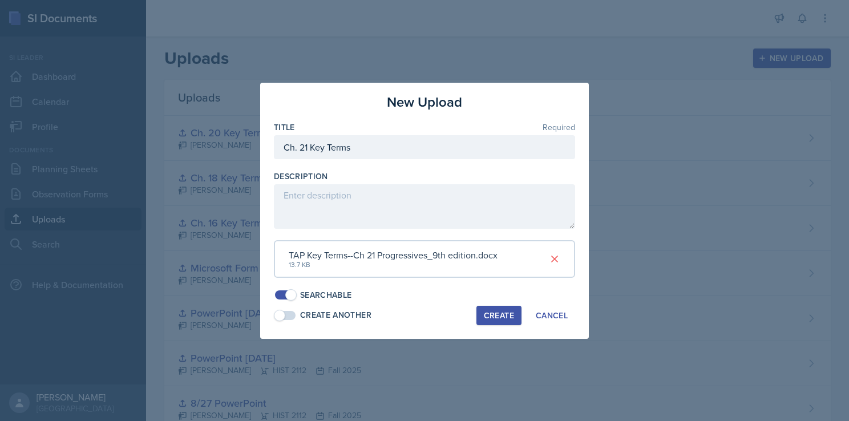
click at [499, 319] on div "Create" at bounding box center [499, 315] width 30 height 9
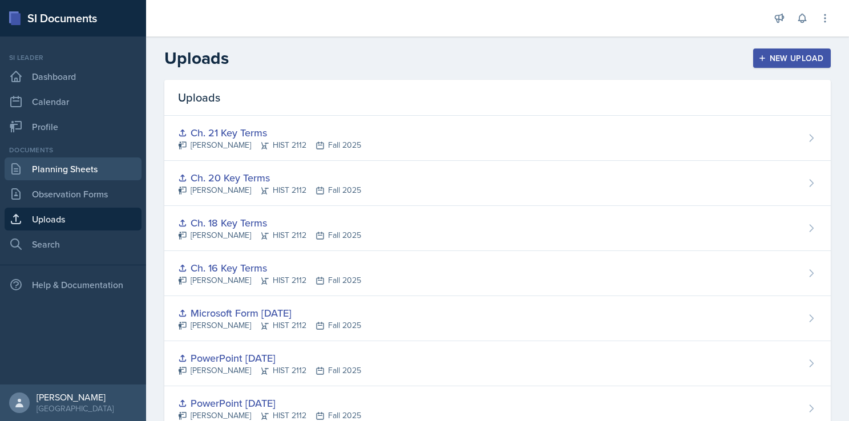
click at [88, 174] on link "Planning Sheets" at bounding box center [73, 169] width 137 height 23
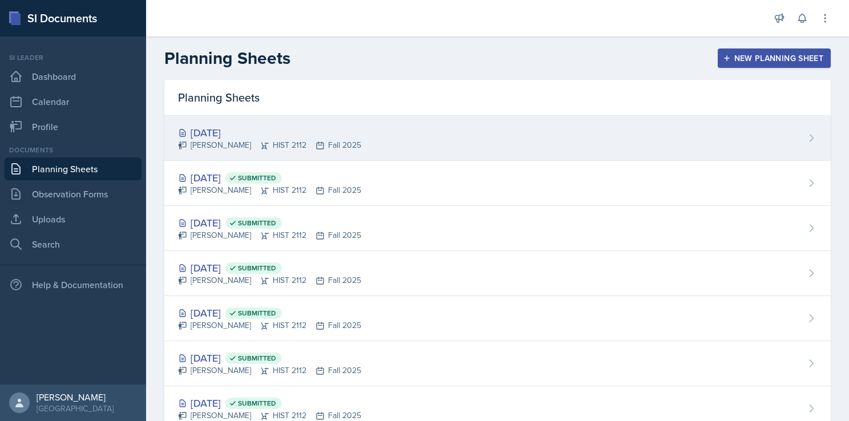
click at [255, 134] on div "[DATE]" at bounding box center [269, 132] width 183 height 15
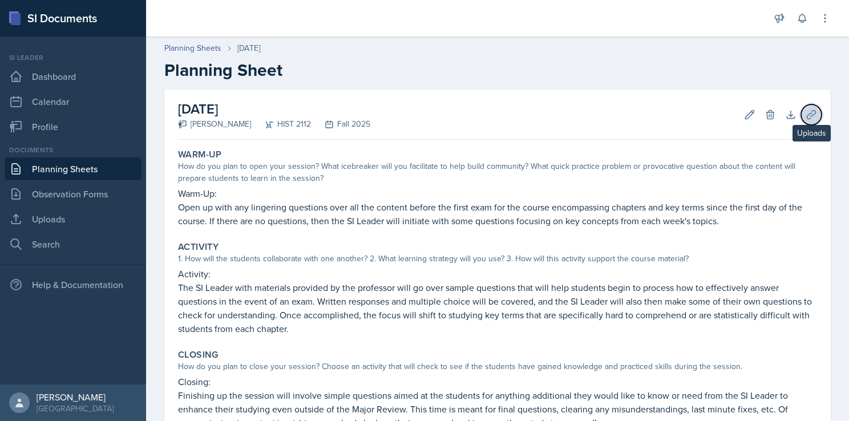
click at [806, 110] on icon at bounding box center [811, 114] width 11 height 11
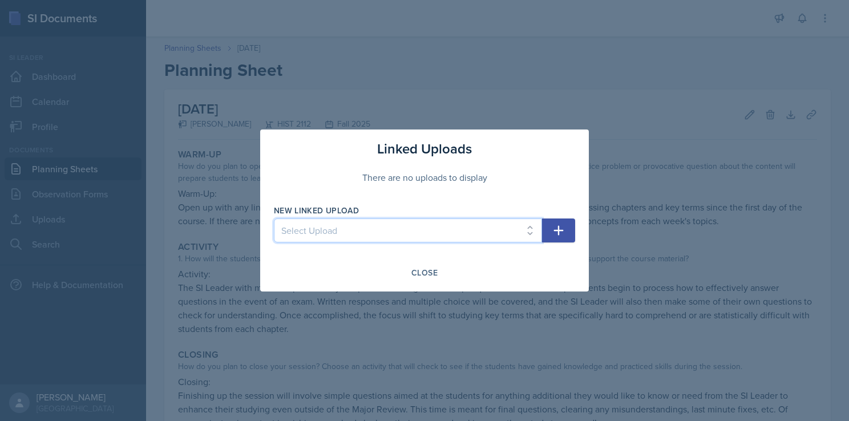
click at [514, 235] on select "Select Upload Taboo rules Introduction PowerPoint Introduction PowerPoint Intro…" at bounding box center [408, 231] width 268 height 24
select select "982ba91a-3da1-4aeb-bec9-a8a79e650ba6"
click at [274, 219] on select "Select Upload Taboo rules Introduction PowerPoint Introduction PowerPoint Intro…" at bounding box center [408, 231] width 268 height 24
click at [566, 229] on button "button" at bounding box center [558, 231] width 33 height 24
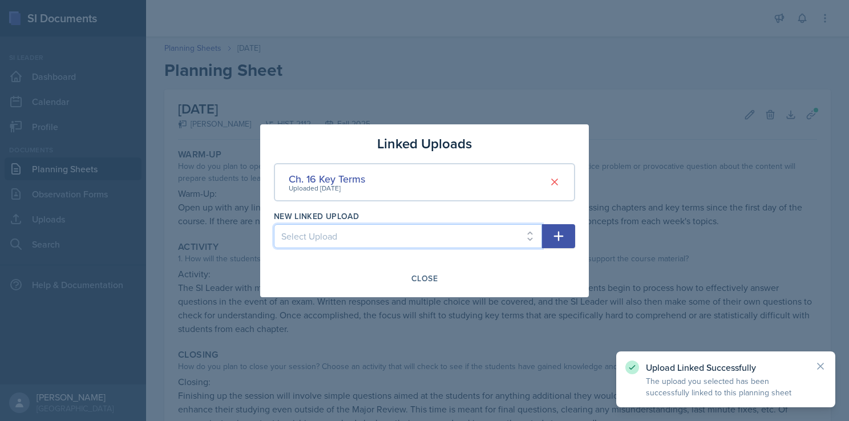
click at [514, 238] on select "Select Upload Taboo rules Introduction PowerPoint Introduction PowerPoint Intro…" at bounding box center [408, 236] width 268 height 24
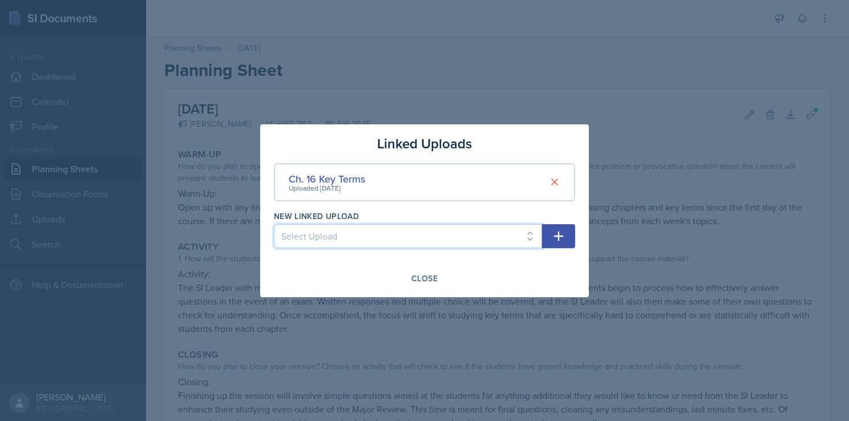
select select "3004071d-ac20-499a-ba05-98990bd93831"
click at [274, 224] on select "Select Upload Taboo rules Introduction PowerPoint Introduction PowerPoint Intro…" at bounding box center [408, 236] width 268 height 24
click at [558, 236] on icon "button" at bounding box center [559, 236] width 14 height 14
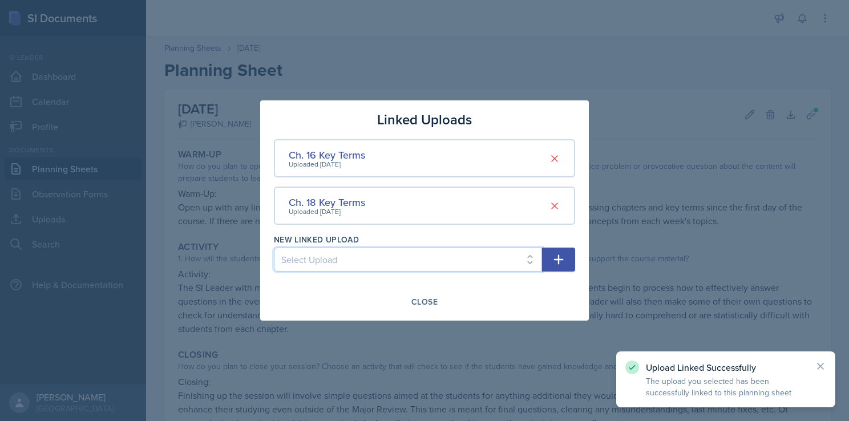
click at [514, 264] on select "Select Upload Taboo rules Introduction PowerPoint Introduction PowerPoint Intro…" at bounding box center [408, 260] width 268 height 24
select select "7f4a4fc2-4b04-4374-b77b-70bfe7960498"
click at [274, 248] on select "Select Upload Taboo rules Introduction PowerPoint Introduction PowerPoint Intro…" at bounding box center [408, 260] width 268 height 24
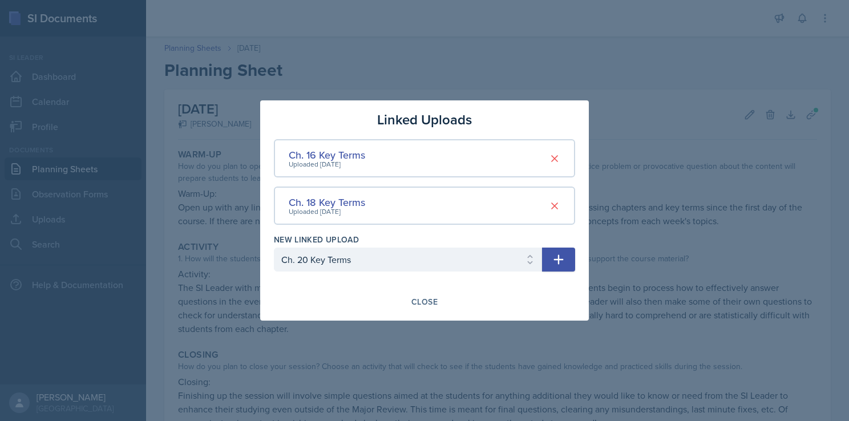
click at [564, 255] on icon "button" at bounding box center [559, 260] width 14 height 14
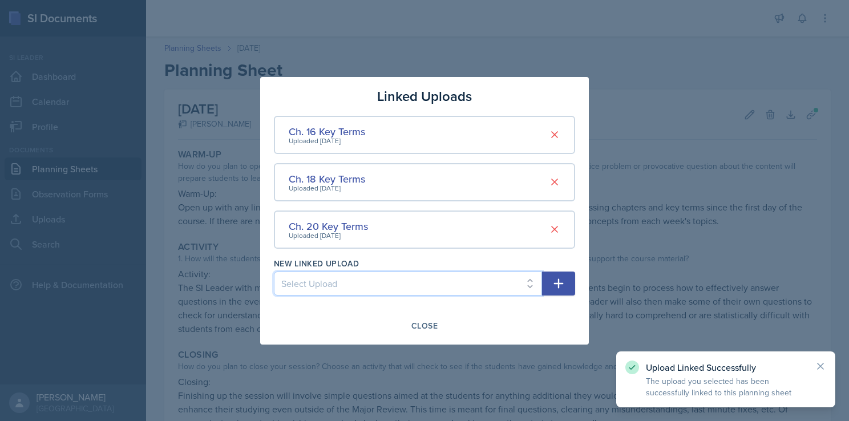
click at [496, 280] on select "Select Upload Taboo rules Introduction PowerPoint Introduction PowerPoint Intro…" at bounding box center [408, 284] width 268 height 24
select select "b3349c22-6320-453a-ba56-8918677990f4"
click at [274, 272] on select "Select Upload Taboo rules Introduction PowerPoint Introduction PowerPoint Intro…" at bounding box center [408, 284] width 268 height 24
click at [555, 283] on icon "button" at bounding box center [559, 284] width 10 height 10
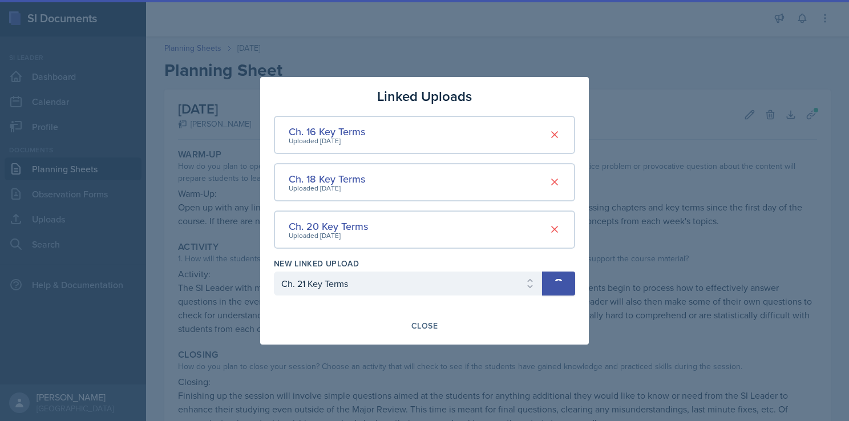
select select
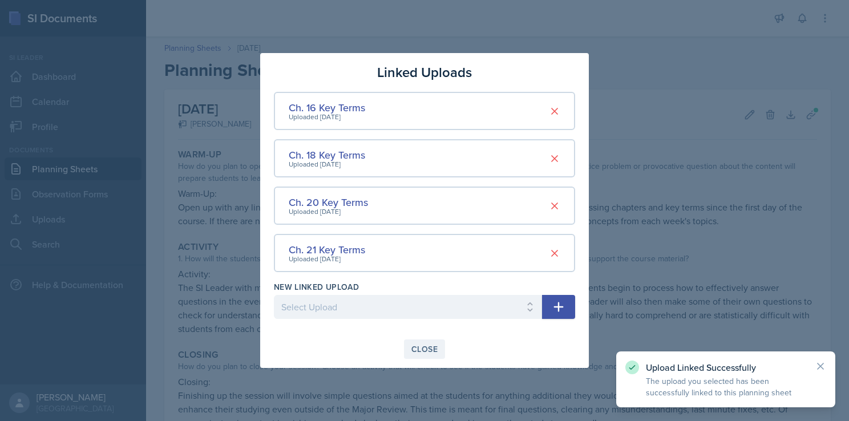
click at [427, 346] on div "Close" at bounding box center [424, 349] width 26 height 9
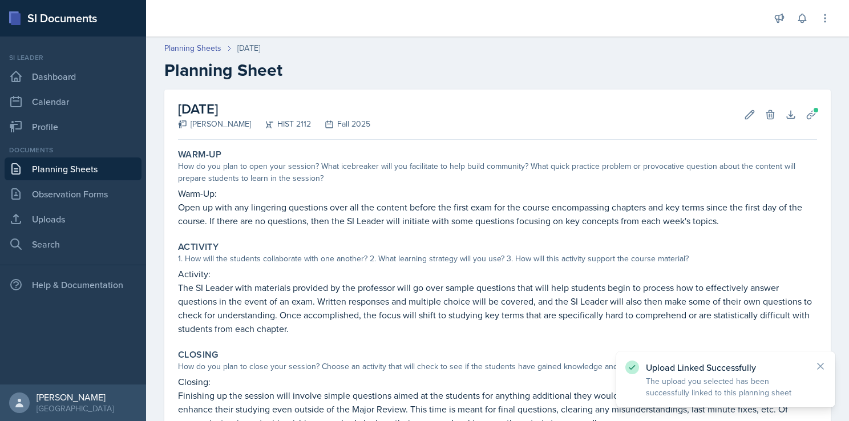
scroll to position [139, 0]
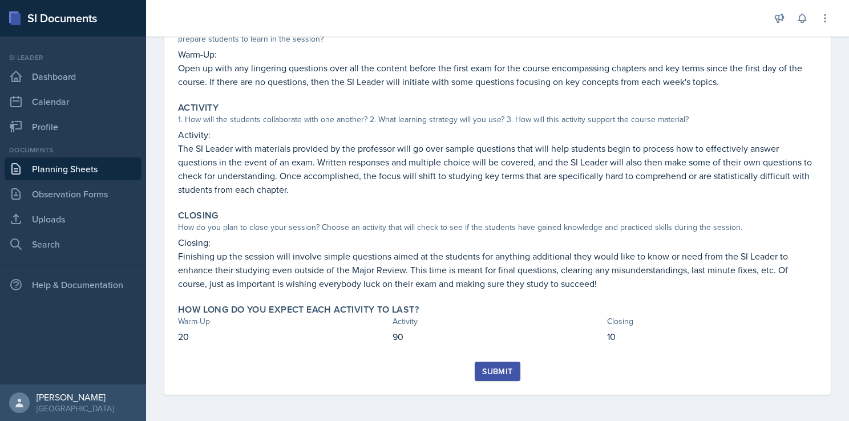
click at [502, 373] on div "Submit" at bounding box center [497, 371] width 30 height 9
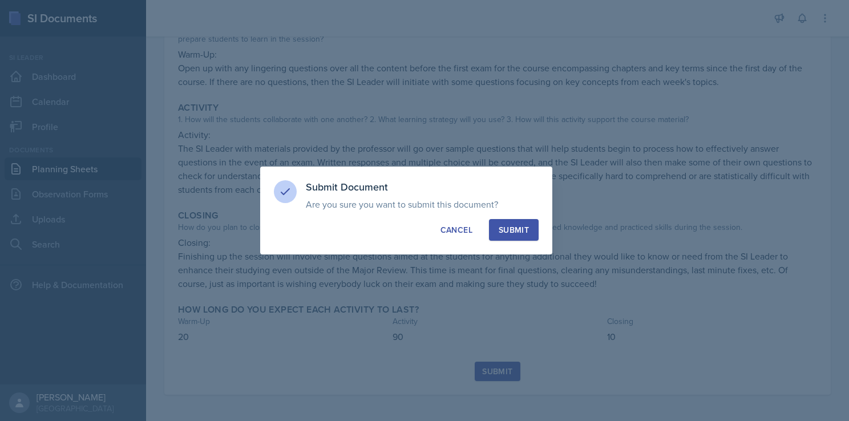
click at [511, 235] on div "Submit" at bounding box center [514, 229] width 30 height 11
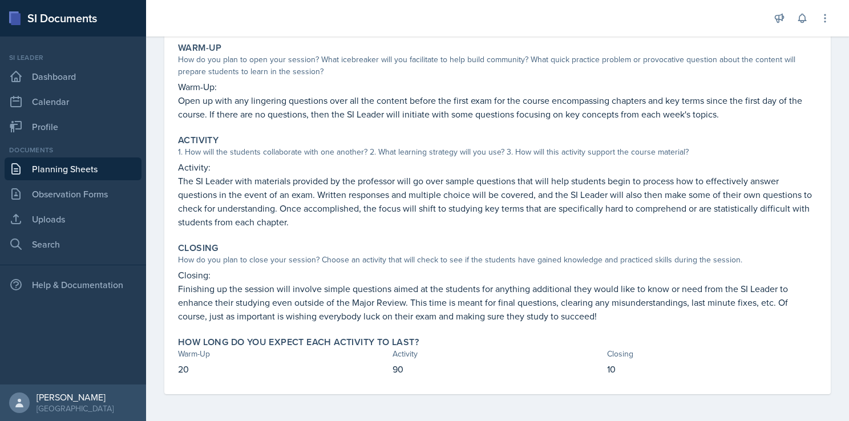
scroll to position [0, 0]
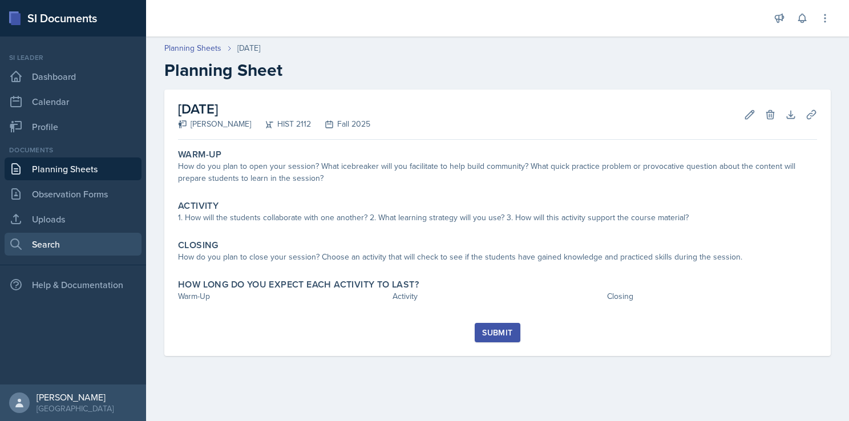
click at [77, 244] on link "Search" at bounding box center [73, 244] width 137 height 23
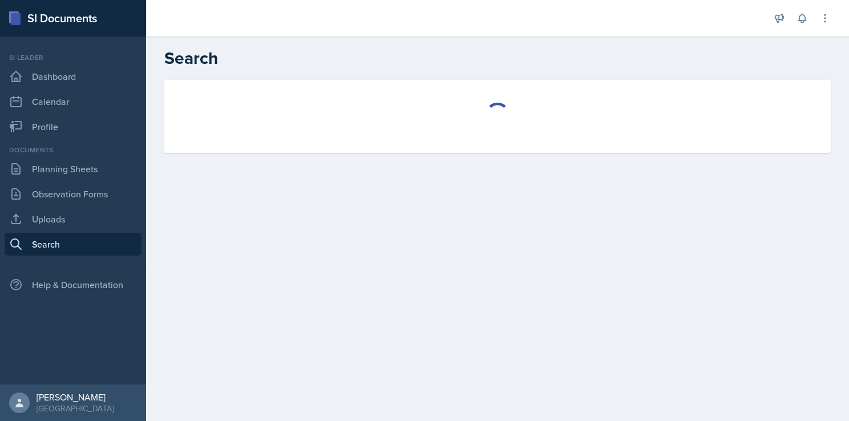
select select "all"
select select "1"
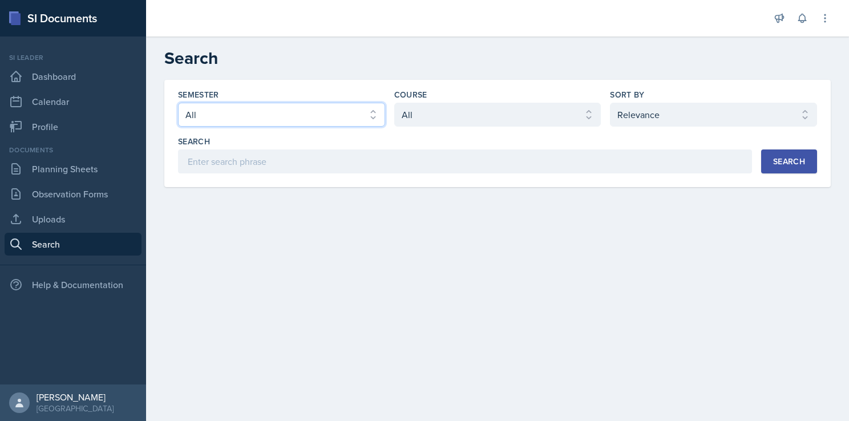
click at [350, 111] on select "Select semester All Fall 2025 Summer 2025 Spring 2025 Fall 2024 Summer 2024 Spr…" at bounding box center [281, 115] width 207 height 24
select select "2bed604d-1099-4043-b1bc-2365e8740244"
click at [178, 103] on select "Select semester All Fall 2025 Summer 2025 Spring 2025 Fall 2024 Summer 2024 Spr…" at bounding box center [281, 115] width 207 height 24
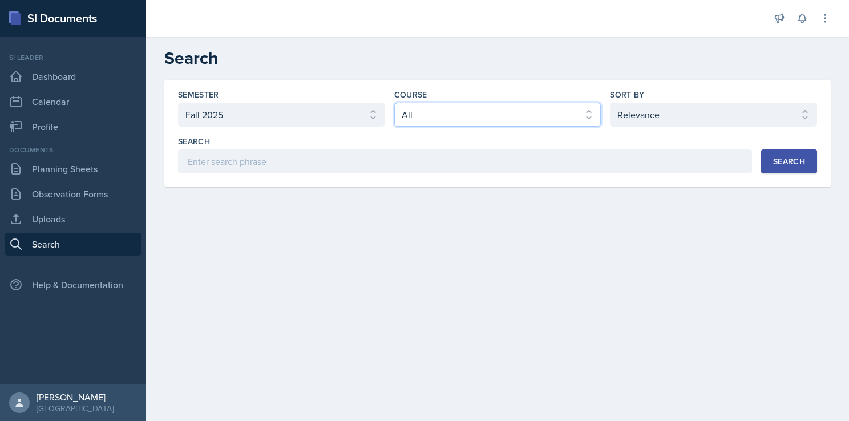
click at [446, 108] on select "Select course All ACCT 2101 ACCT 2102 ACCT 4050 ANTH 1102 ANTH 3301 ARCH 1000 A…" at bounding box center [497, 115] width 207 height 24
select select "e03f2d5a-f3a5-4e0e-9167-550ff5b2876a"
click at [394, 103] on select "Select course All ACCT 2101 ACCT 2102 ACCT 4050 ANTH 1102 ANTH 3301 ARCH 1000 A…" at bounding box center [497, 115] width 207 height 24
click at [782, 162] on div "Search" at bounding box center [789, 161] width 32 height 9
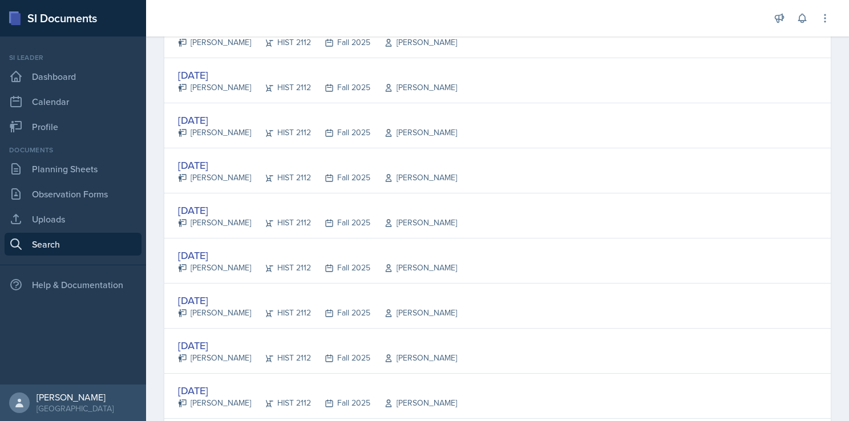
scroll to position [215, 0]
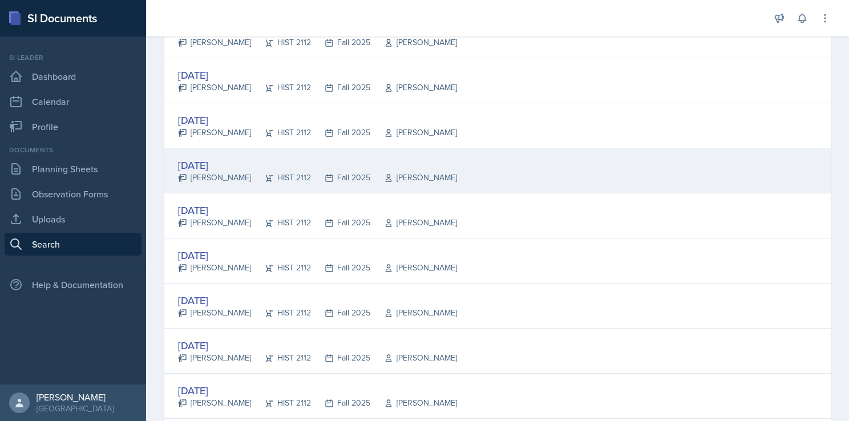
click at [221, 159] on div "[DATE]" at bounding box center [317, 165] width 279 height 15
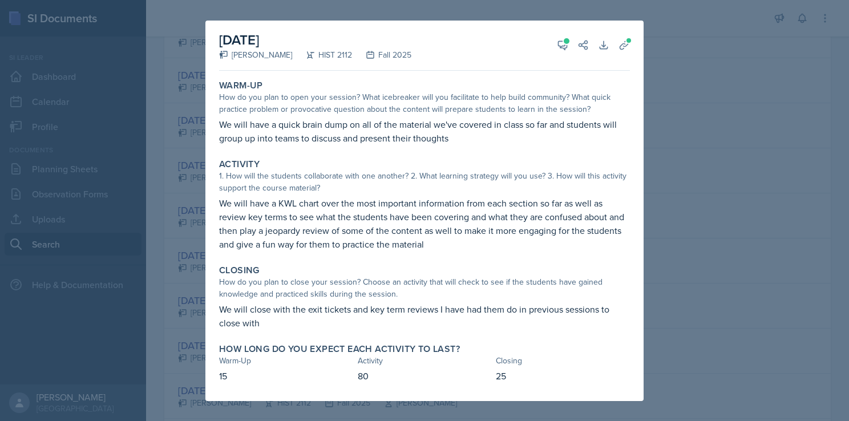
click at [469, 248] on p "We will have a KWL chart over the most important information from each section …" at bounding box center [424, 223] width 411 height 55
click at [690, 292] on div at bounding box center [424, 210] width 849 height 421
